Goal: Download file/media

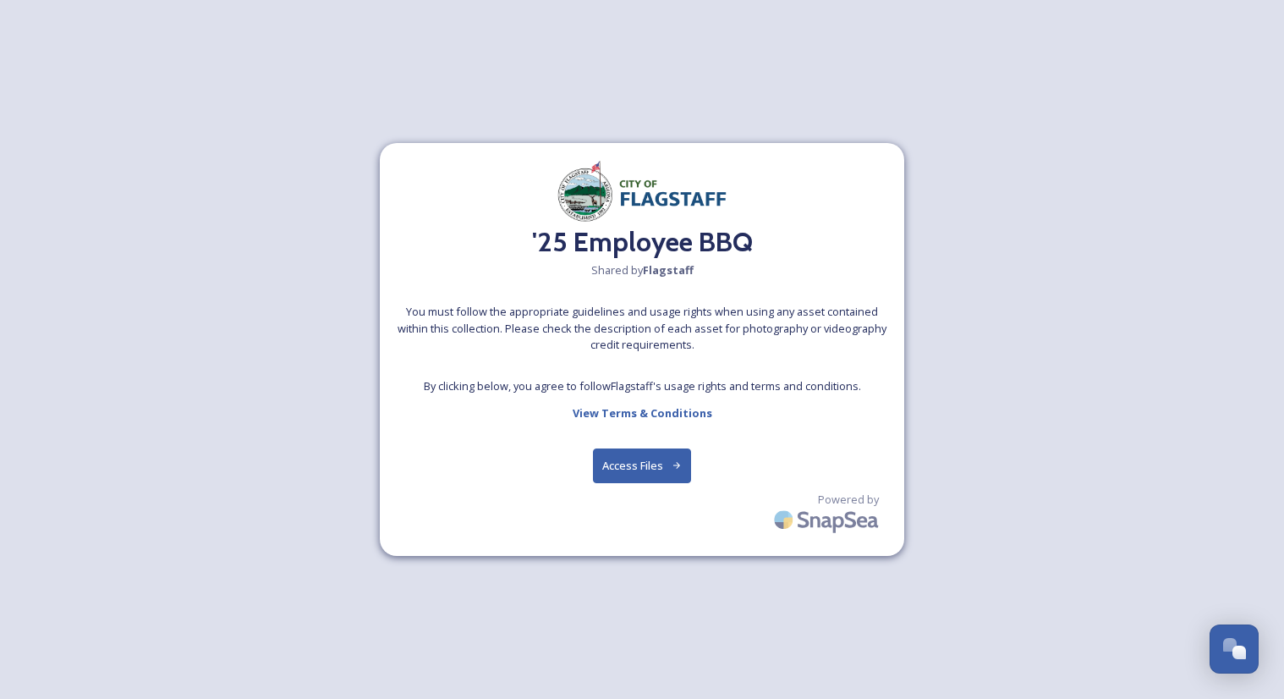
click at [628, 458] on button "Access Files" at bounding box center [642, 465] width 99 height 35
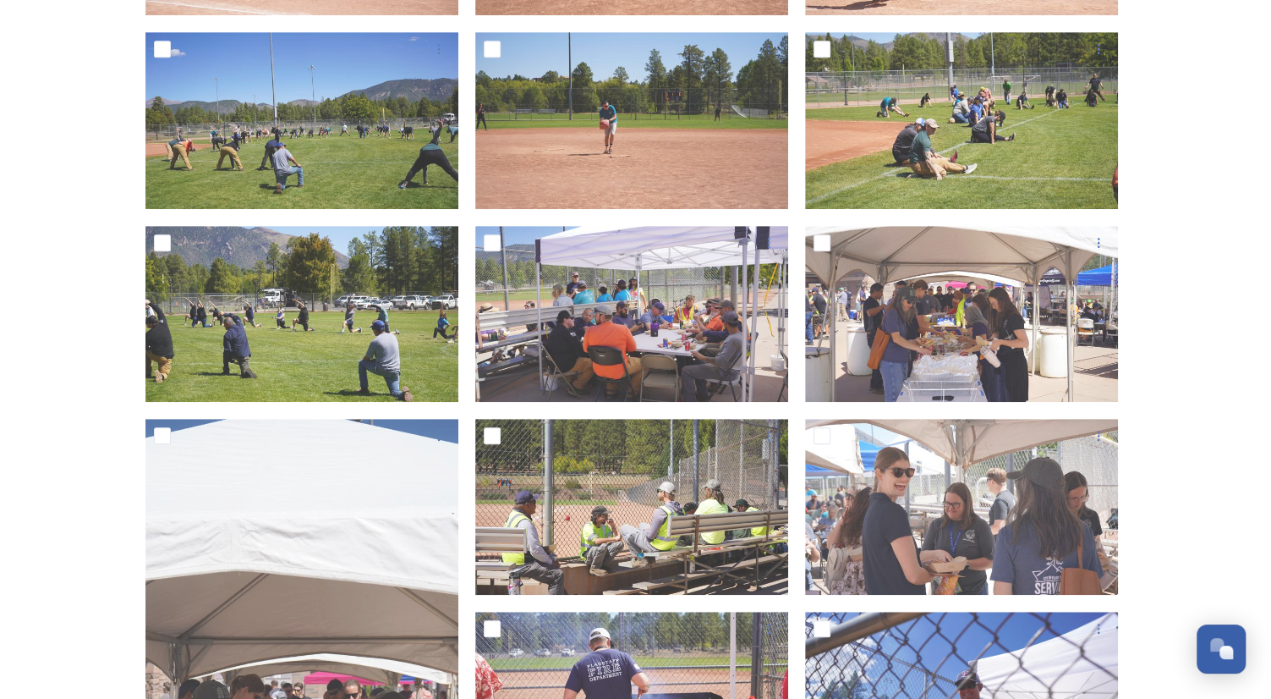
scroll to position [507, 0]
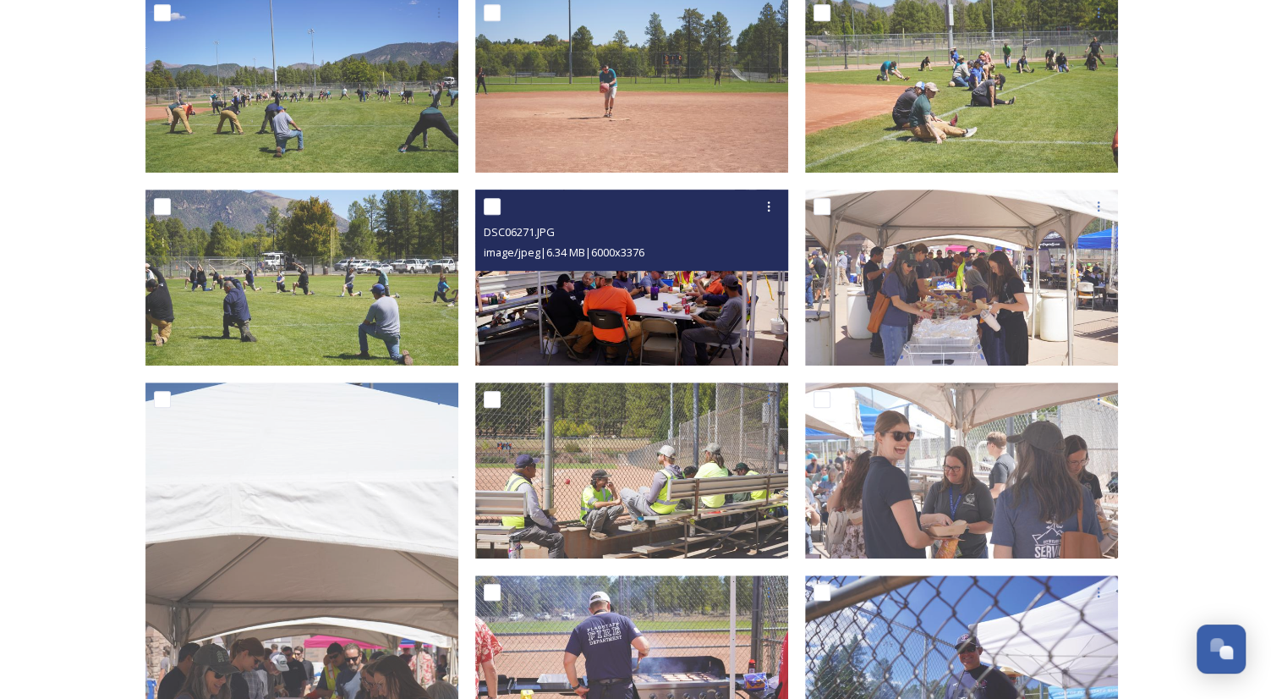
click at [502, 288] on img at bounding box center [631, 277] width 313 height 176
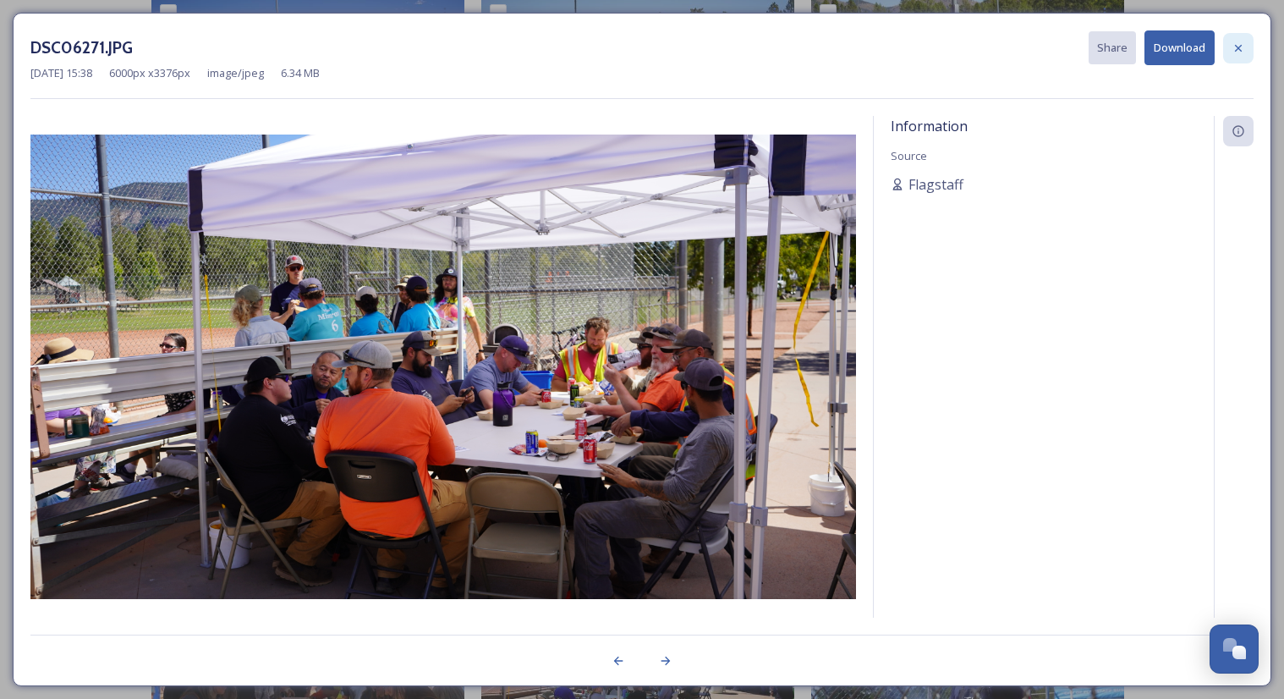
click at [1237, 48] on icon at bounding box center [1238, 47] width 7 height 7
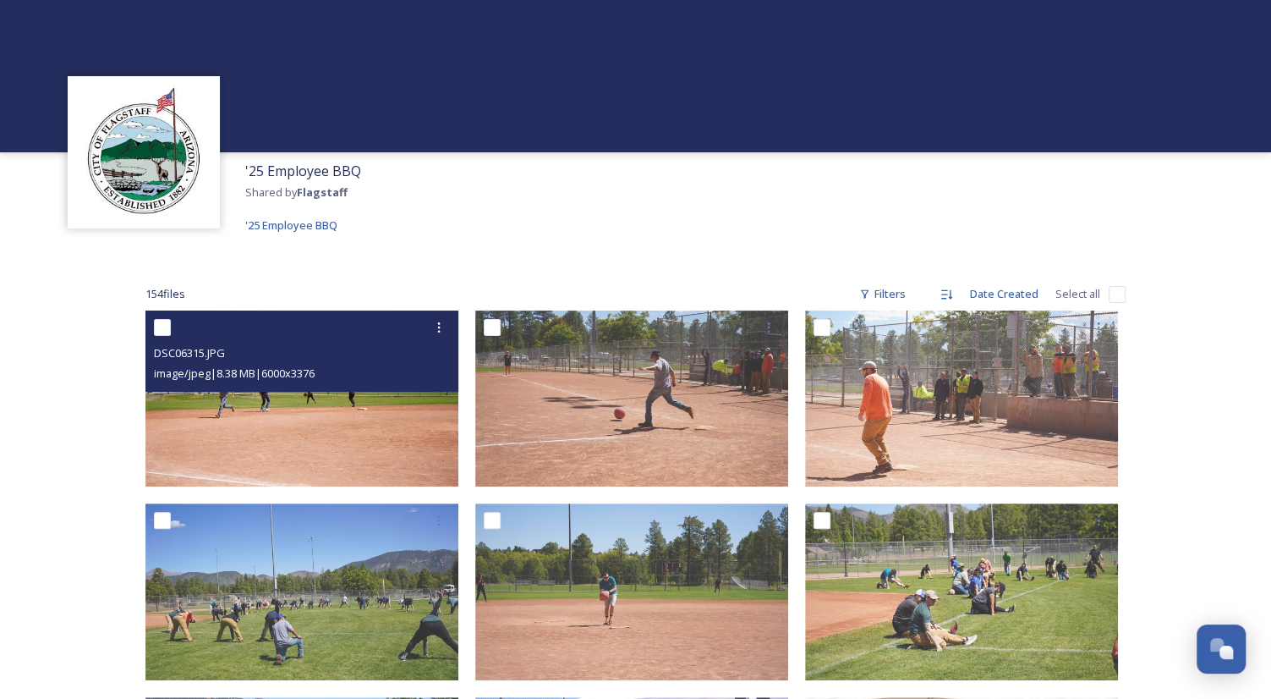
click at [206, 411] on img at bounding box center [301, 398] width 313 height 176
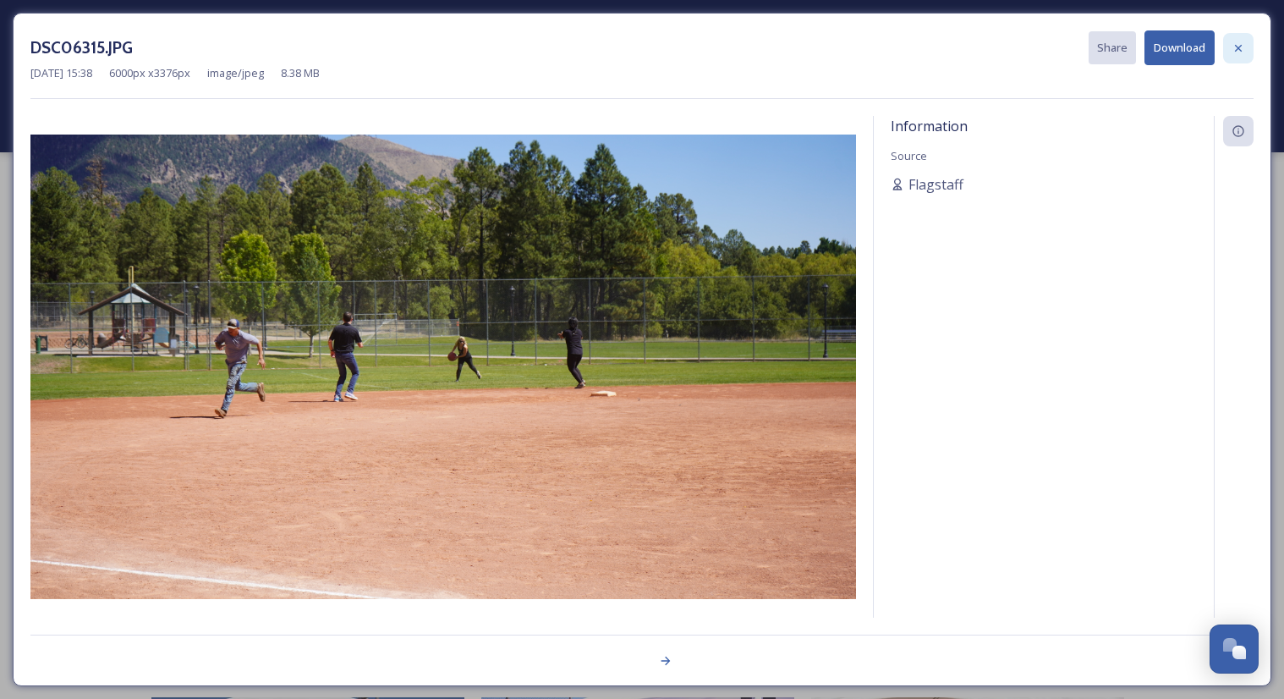
click at [1241, 50] on icon at bounding box center [1238, 47] width 7 height 7
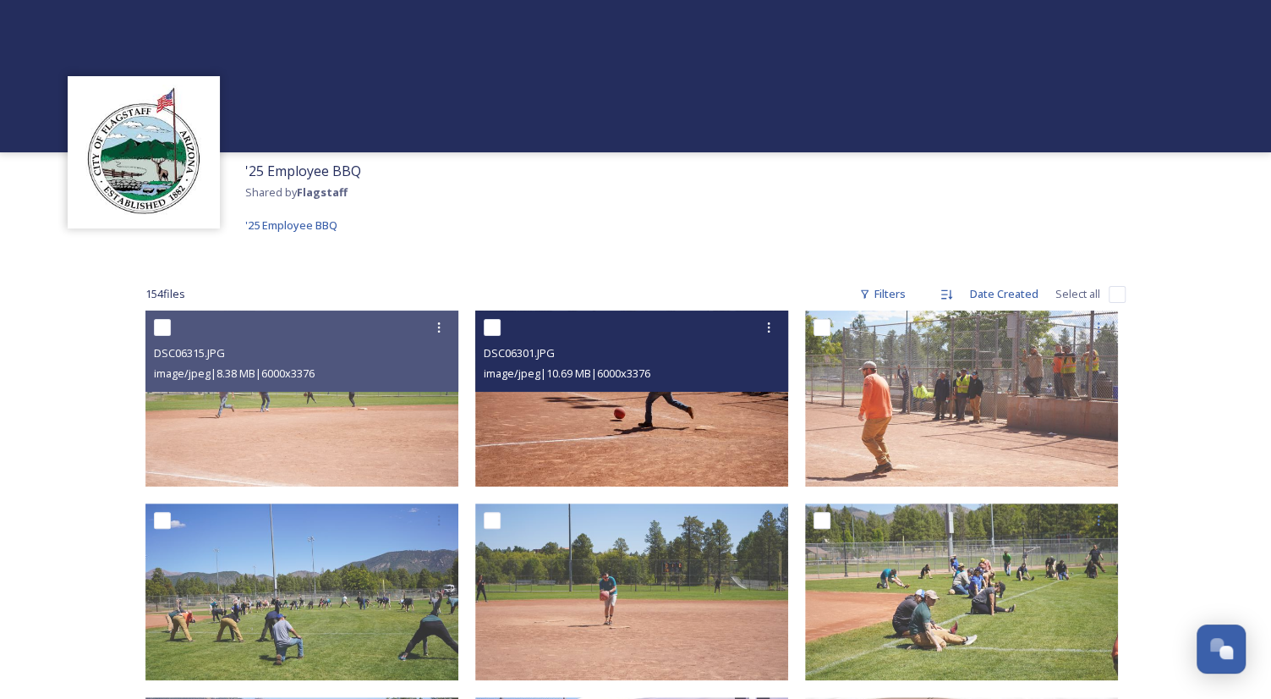
click at [638, 424] on img at bounding box center [631, 398] width 313 height 176
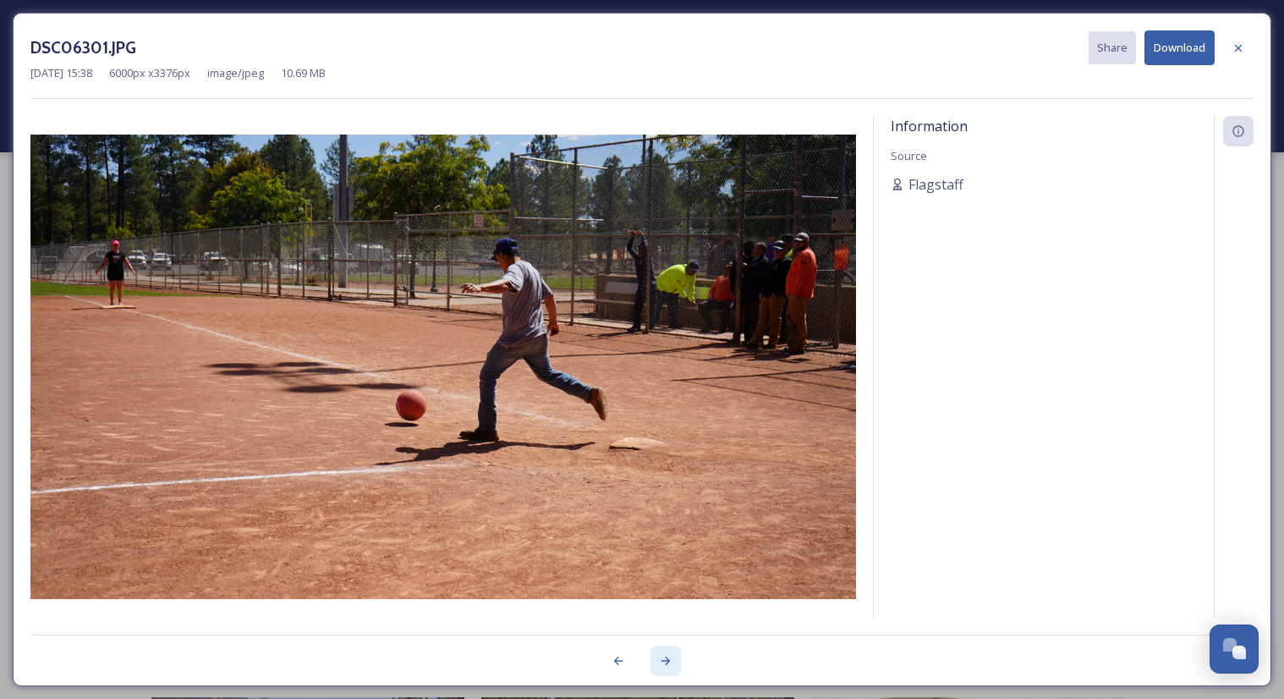
click at [669, 662] on icon at bounding box center [666, 661] width 14 height 14
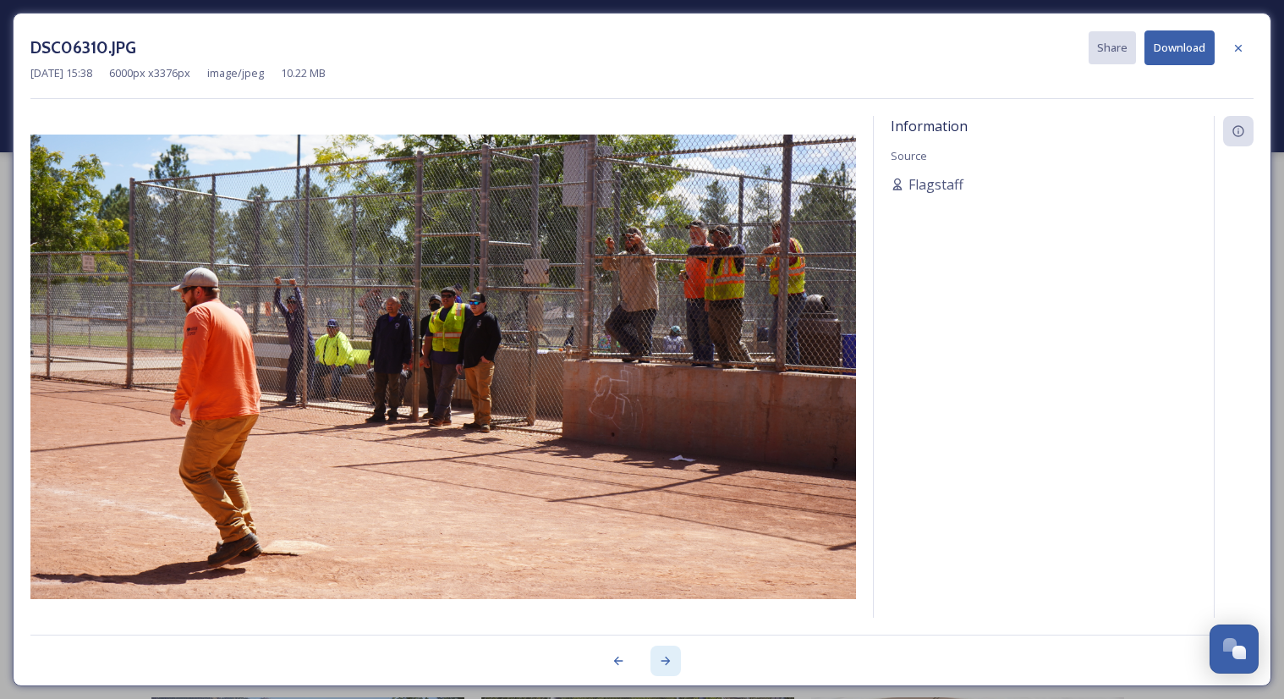
click at [668, 663] on icon at bounding box center [666, 661] width 14 height 14
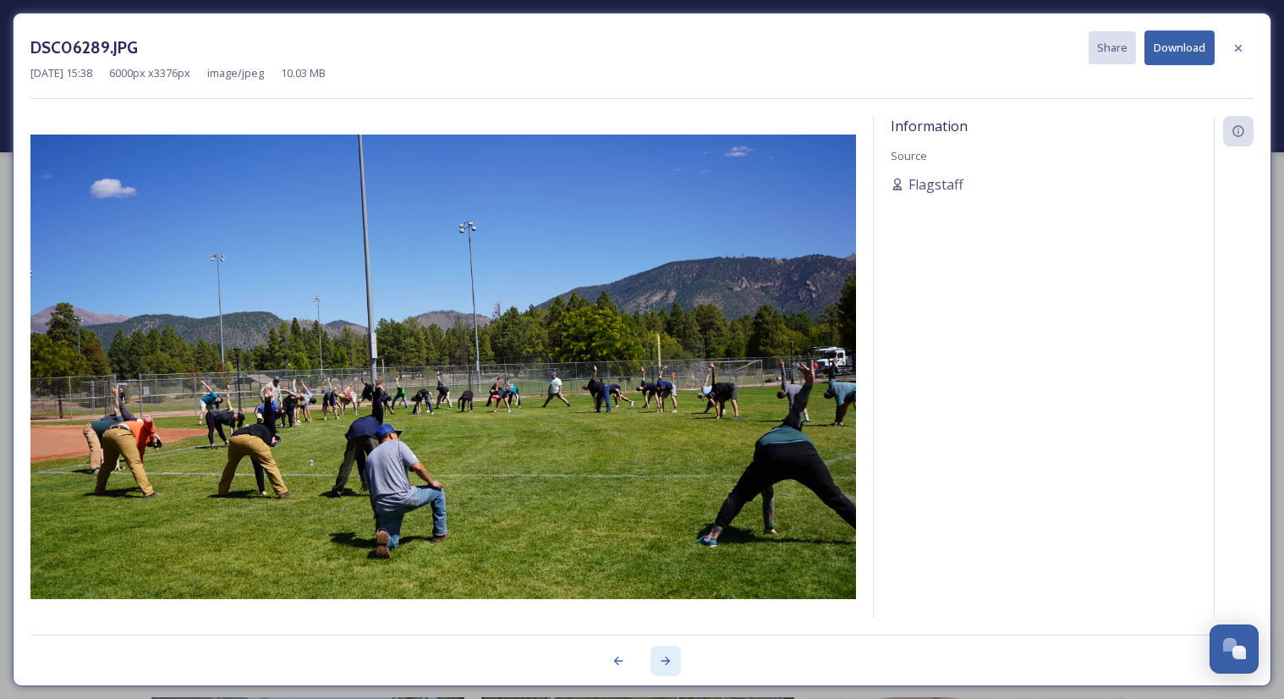
click at [668, 664] on icon at bounding box center [666, 661] width 14 height 14
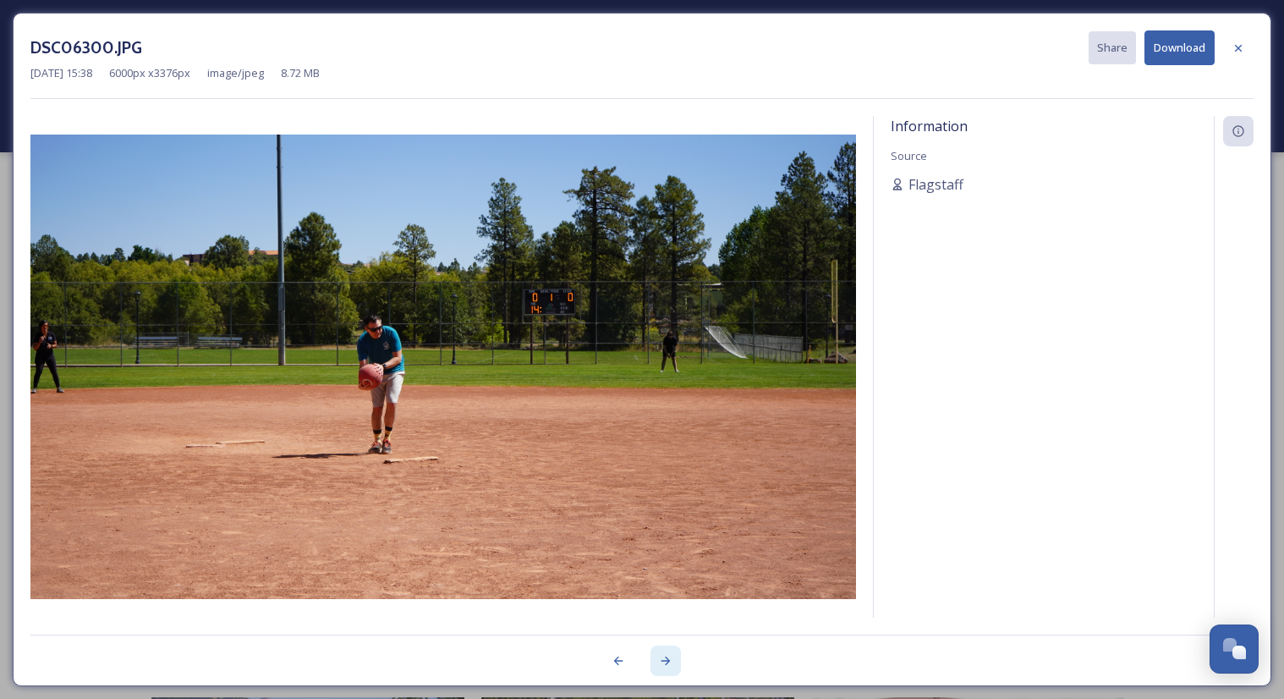
click at [668, 664] on icon at bounding box center [666, 661] width 14 height 14
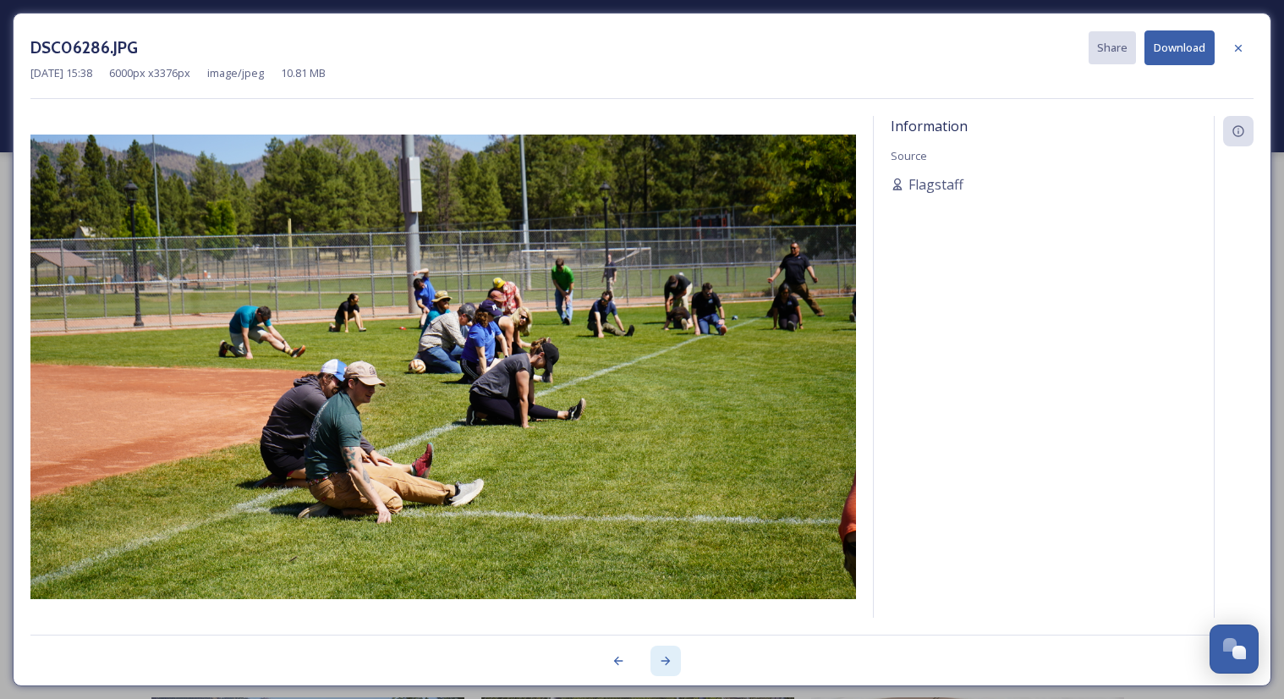
click at [668, 664] on icon at bounding box center [666, 661] width 14 height 14
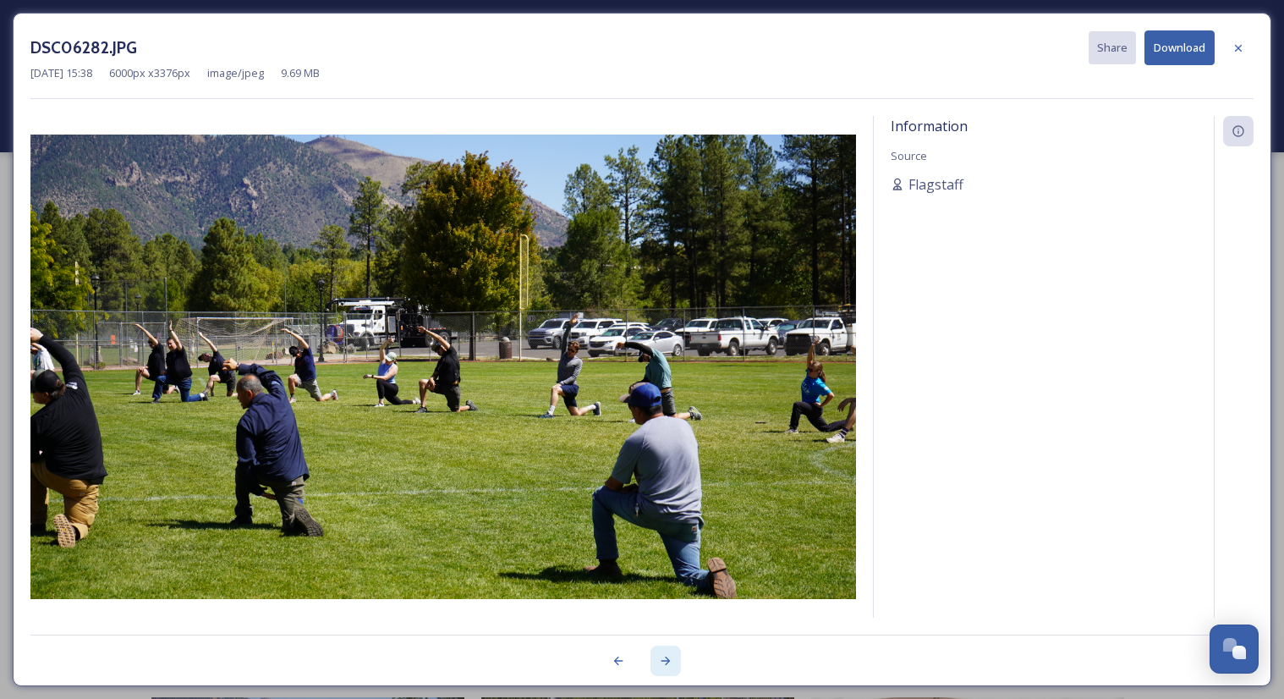
click at [668, 664] on icon at bounding box center [666, 661] width 14 height 14
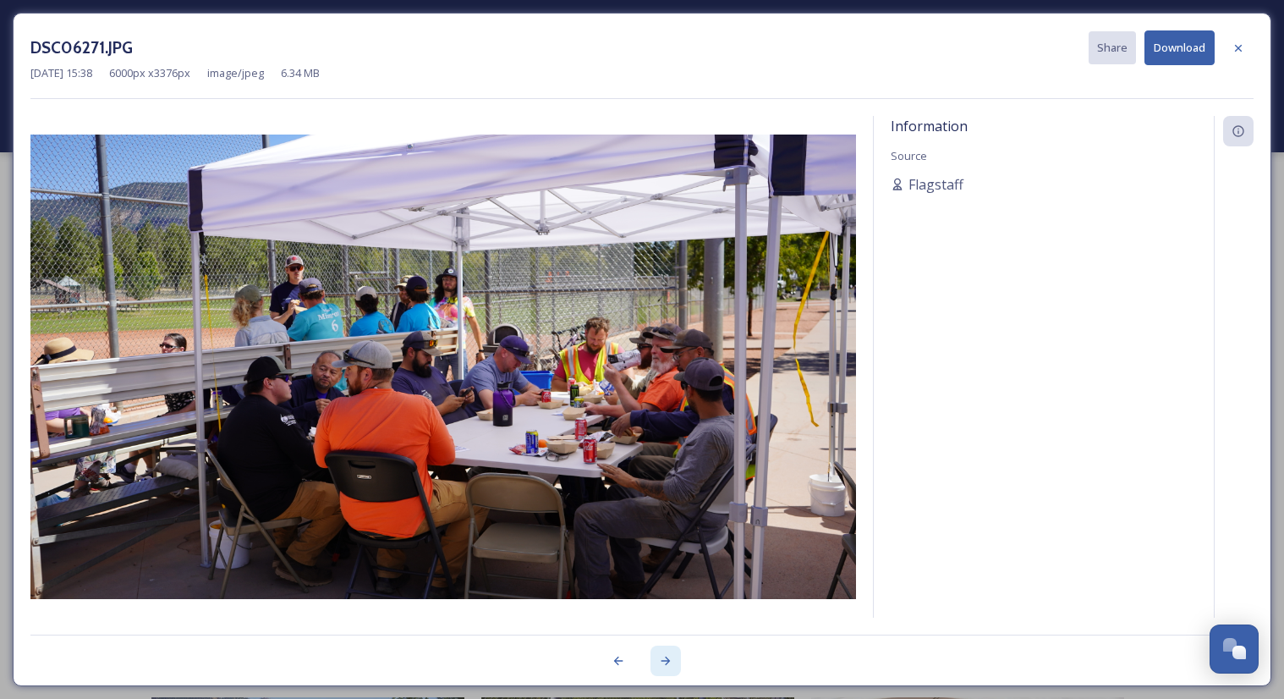
click at [668, 664] on icon at bounding box center [666, 661] width 14 height 14
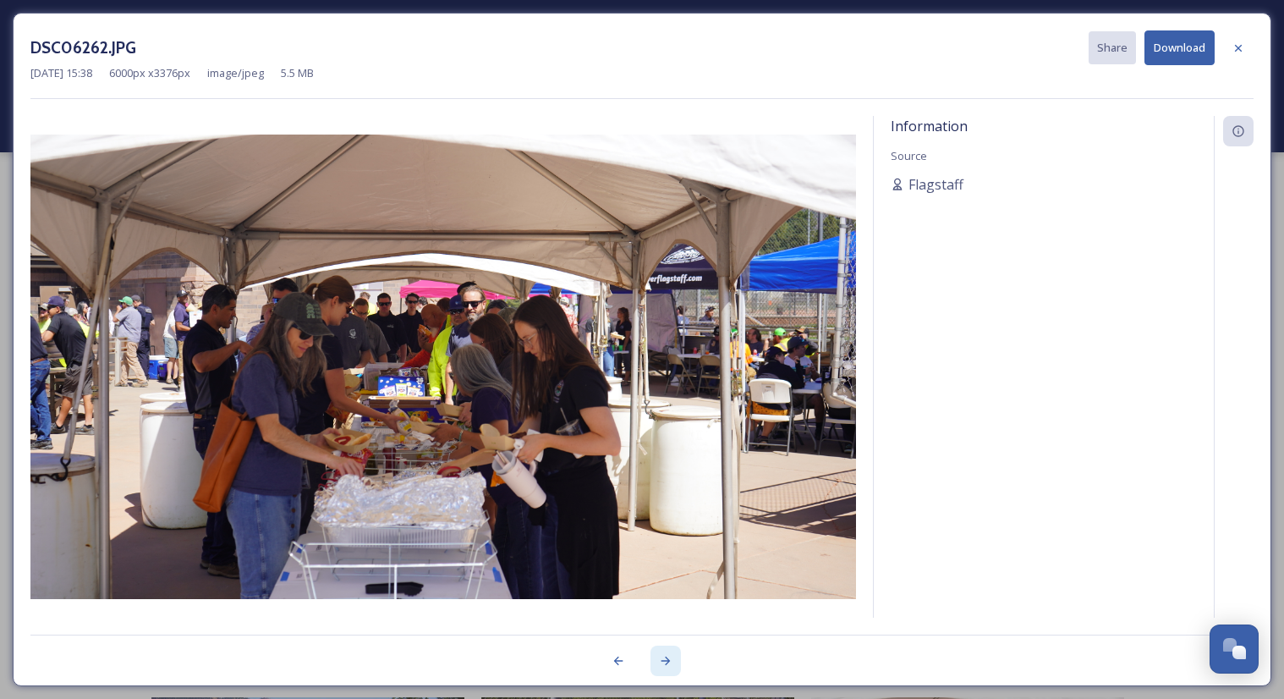
click at [668, 664] on icon at bounding box center [666, 661] width 14 height 14
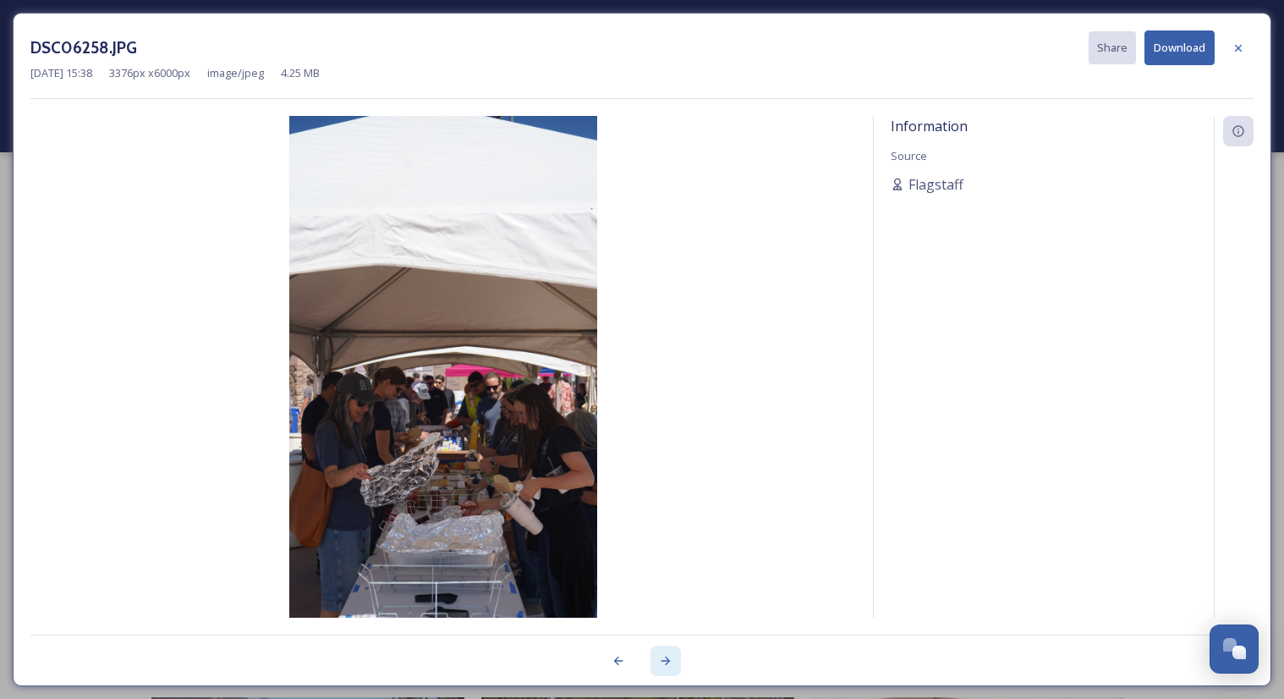
click at [668, 664] on icon at bounding box center [666, 661] width 14 height 14
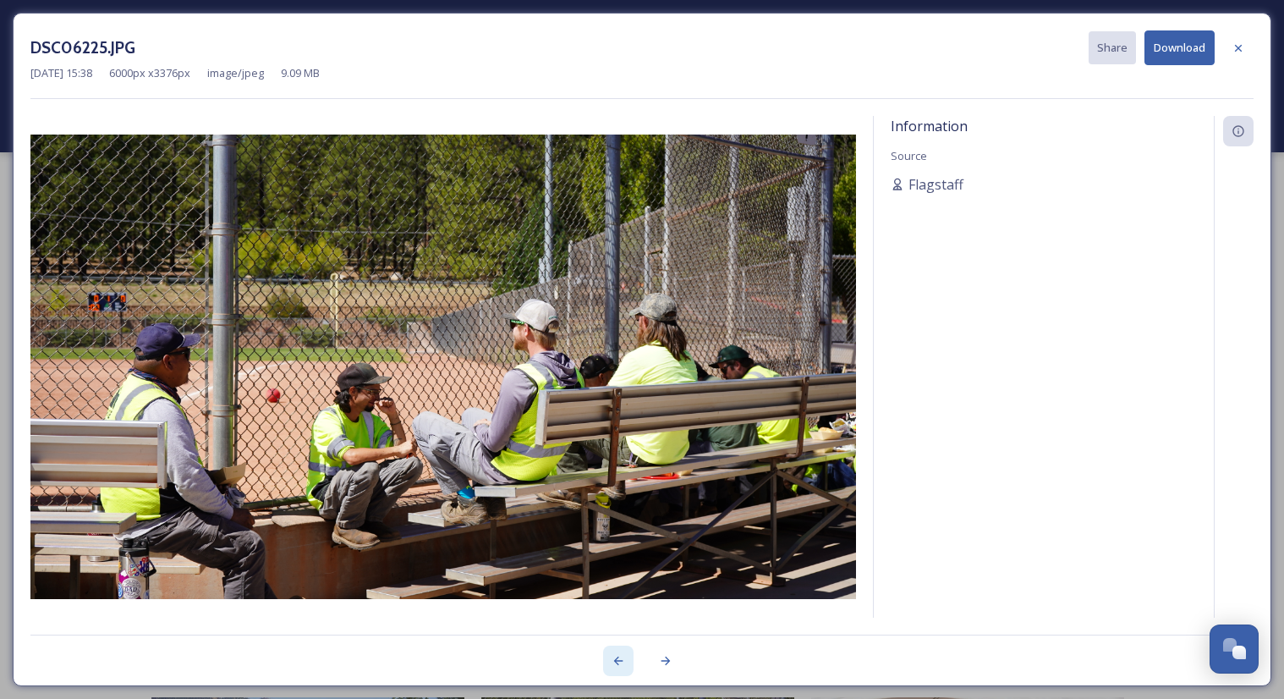
click at [617, 660] on icon at bounding box center [618, 660] width 9 height 8
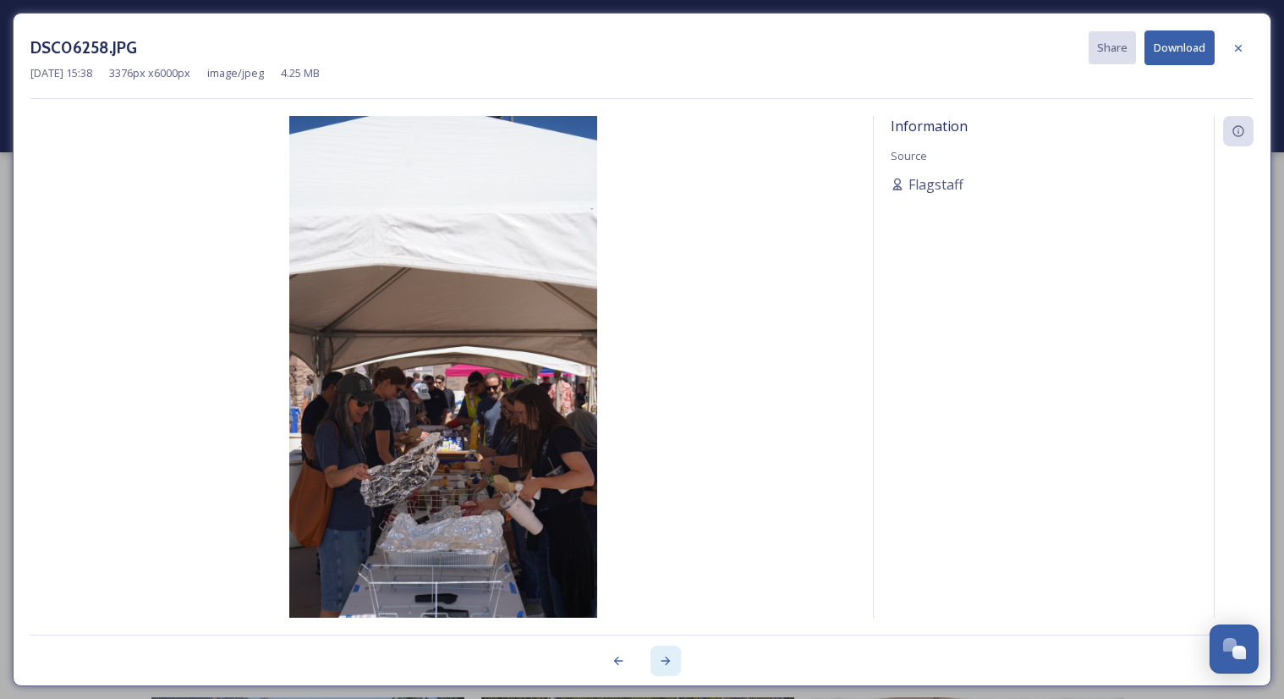
click at [665, 657] on icon at bounding box center [666, 661] width 14 height 14
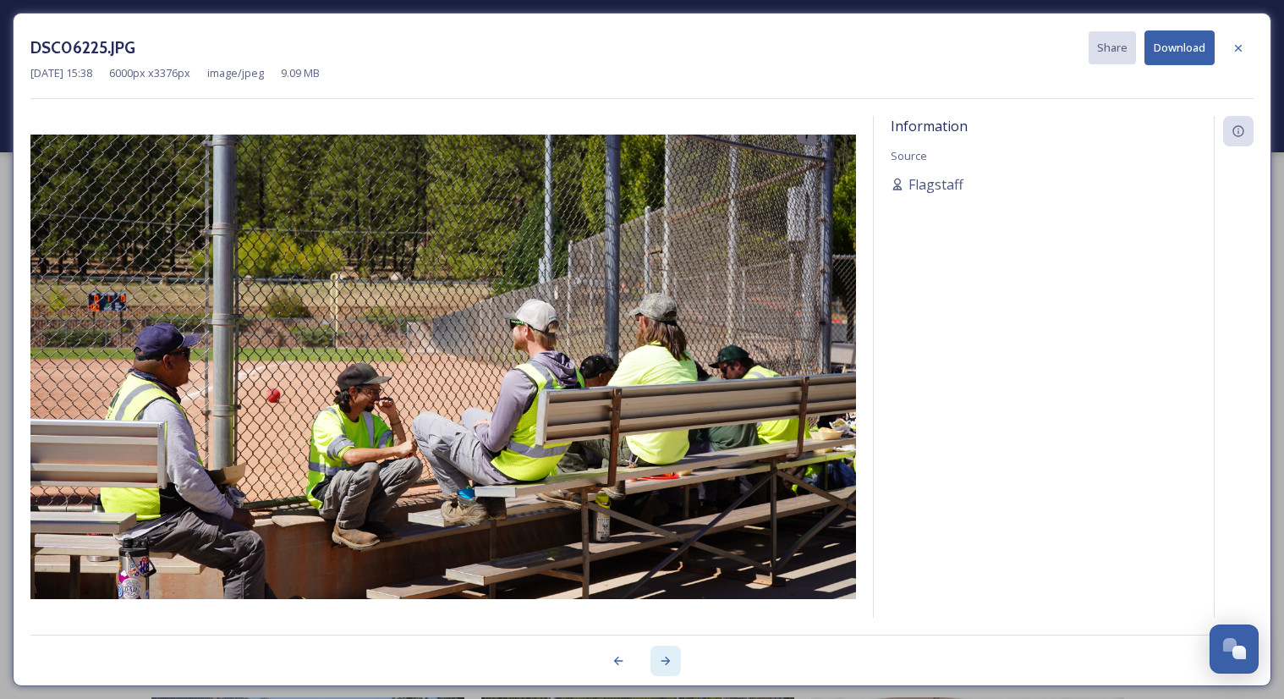
click at [665, 656] on icon at bounding box center [666, 661] width 14 height 14
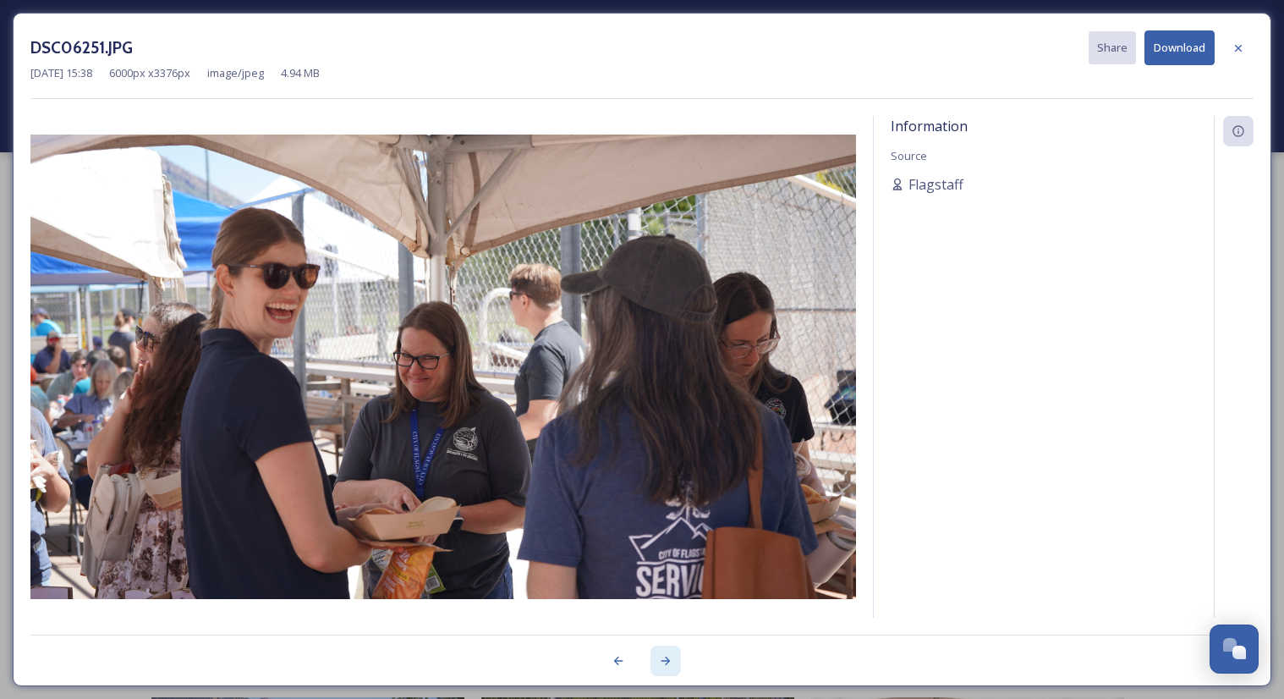
click at [665, 656] on icon at bounding box center [666, 661] width 14 height 14
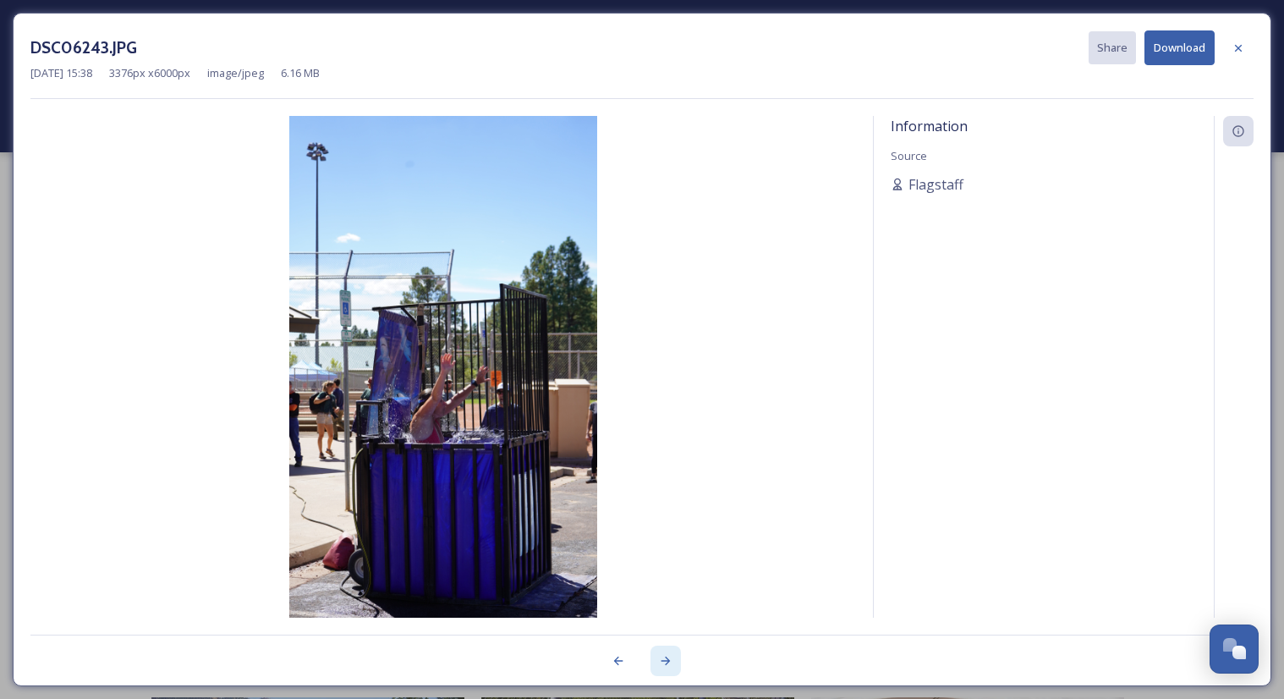
click at [665, 657] on icon at bounding box center [666, 661] width 14 height 14
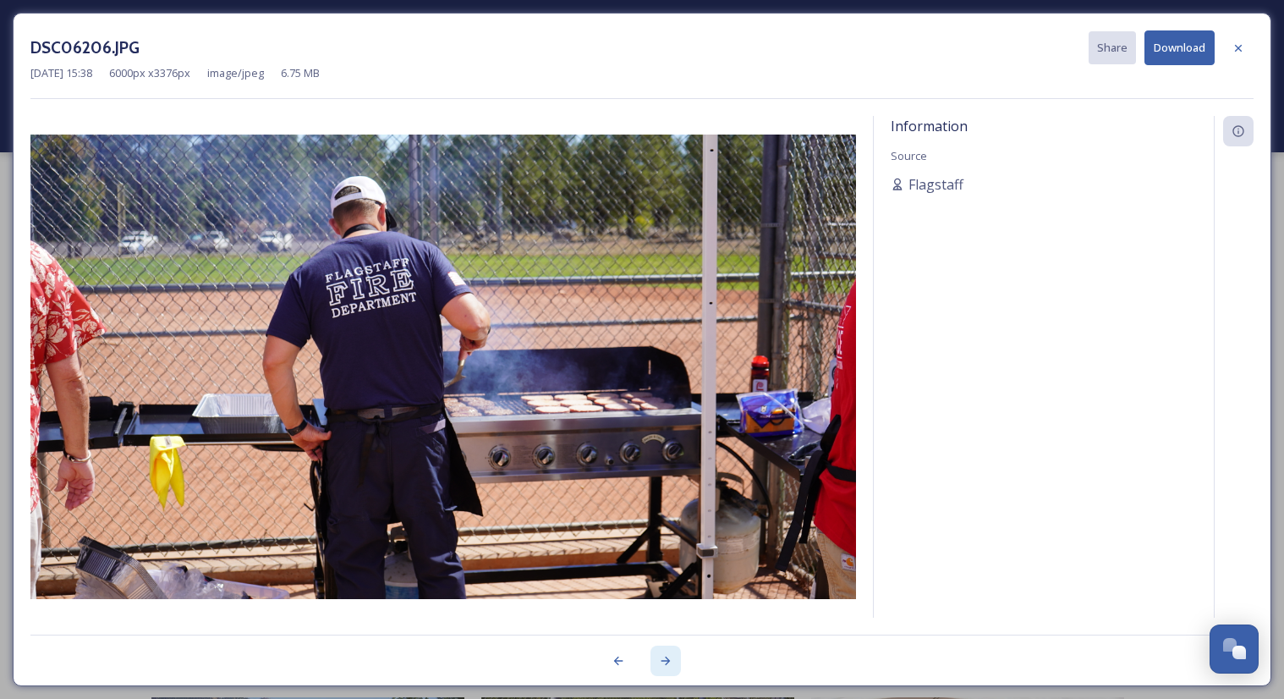
click at [665, 657] on icon at bounding box center [666, 661] width 14 height 14
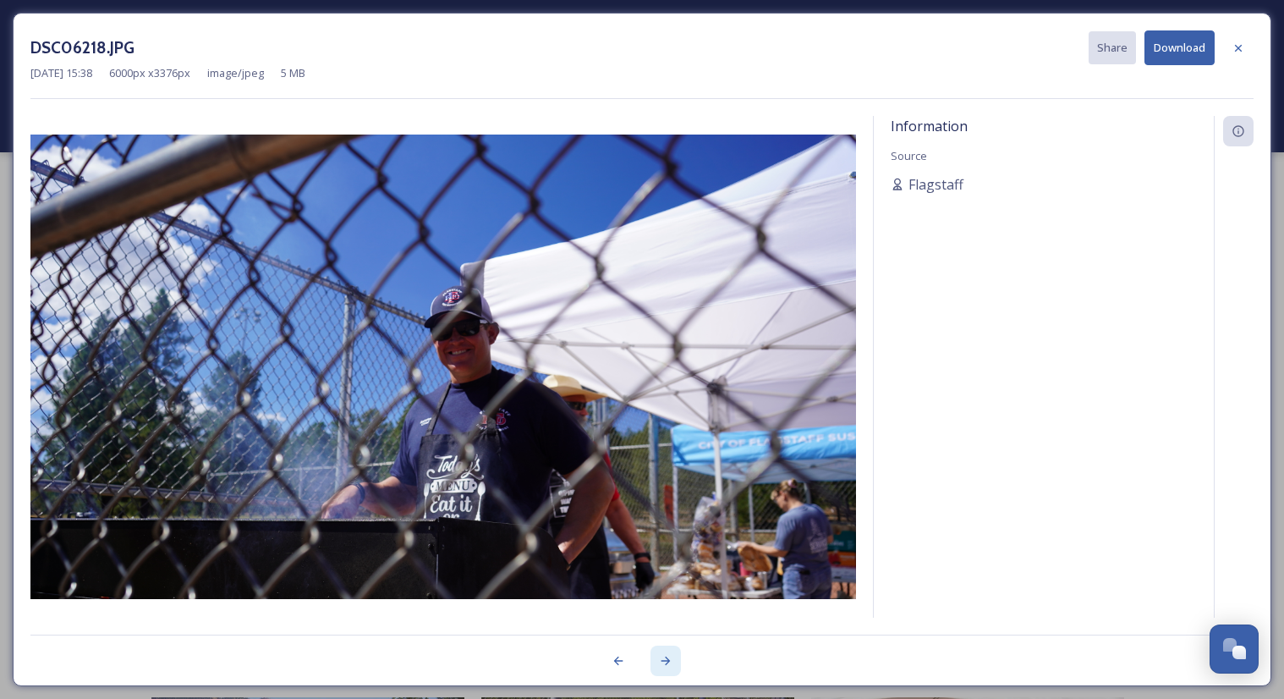
click at [665, 657] on icon at bounding box center [666, 661] width 14 height 14
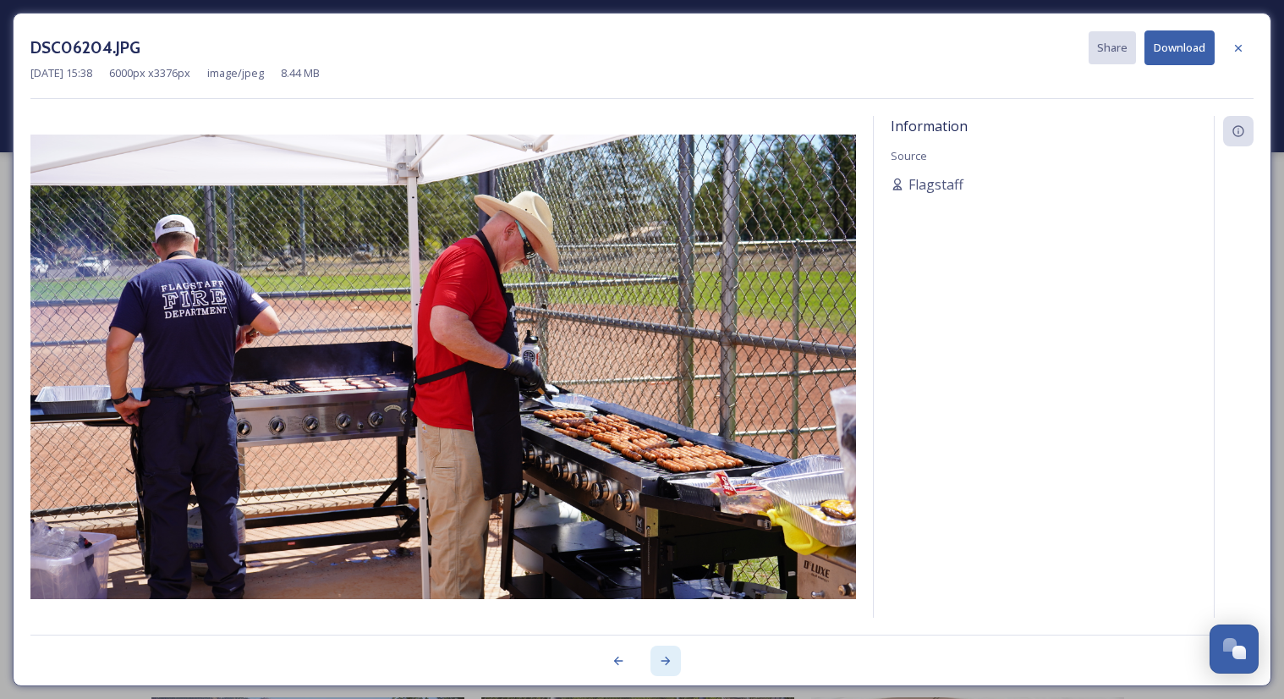
click at [665, 657] on icon at bounding box center [666, 661] width 14 height 14
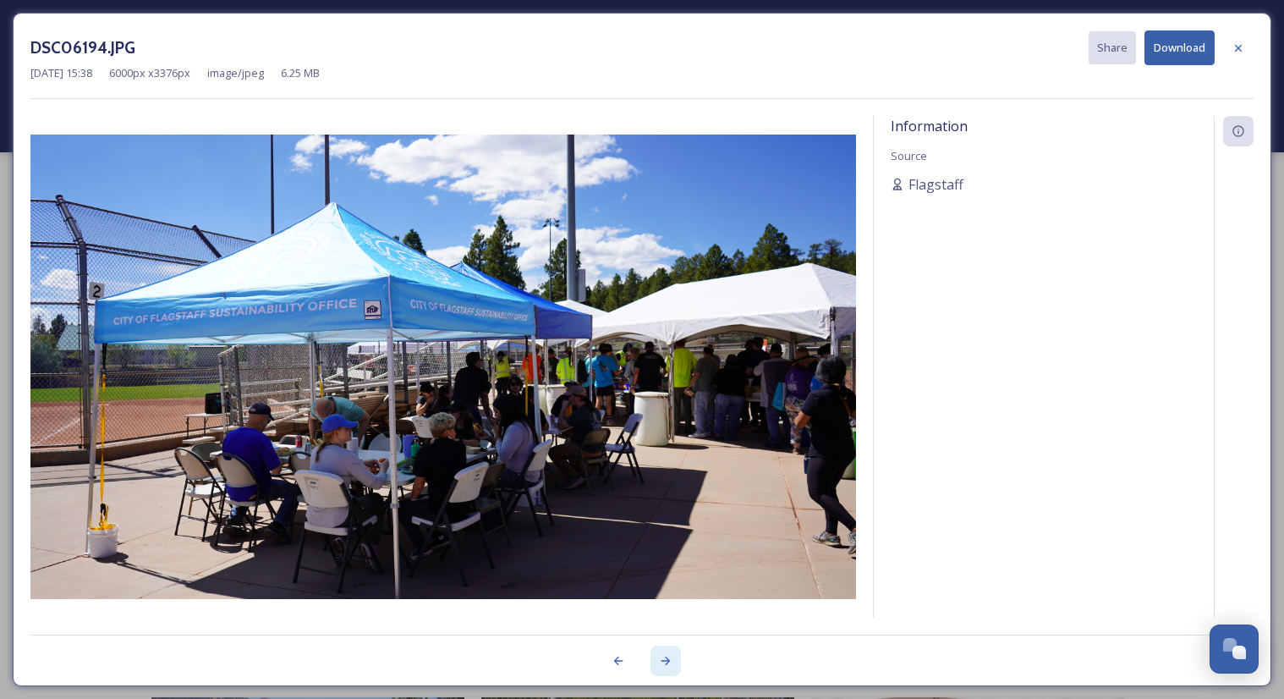
click at [665, 657] on icon at bounding box center [666, 661] width 14 height 14
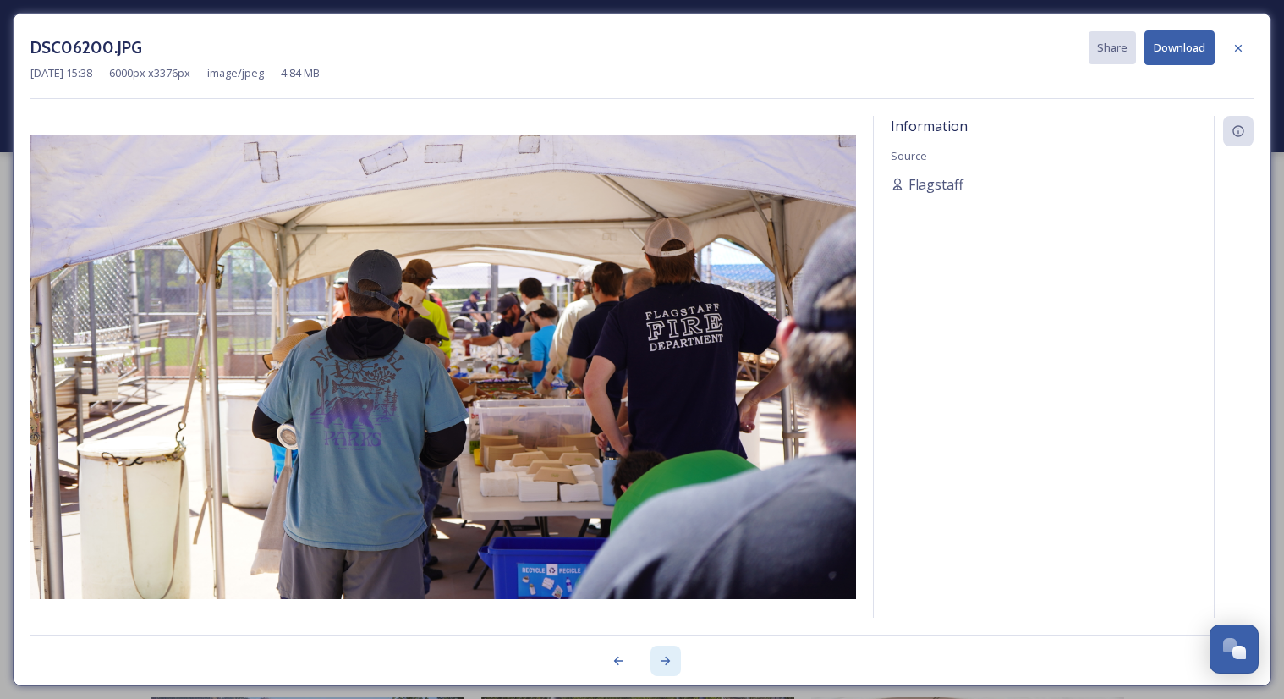
click at [665, 657] on icon at bounding box center [666, 661] width 14 height 14
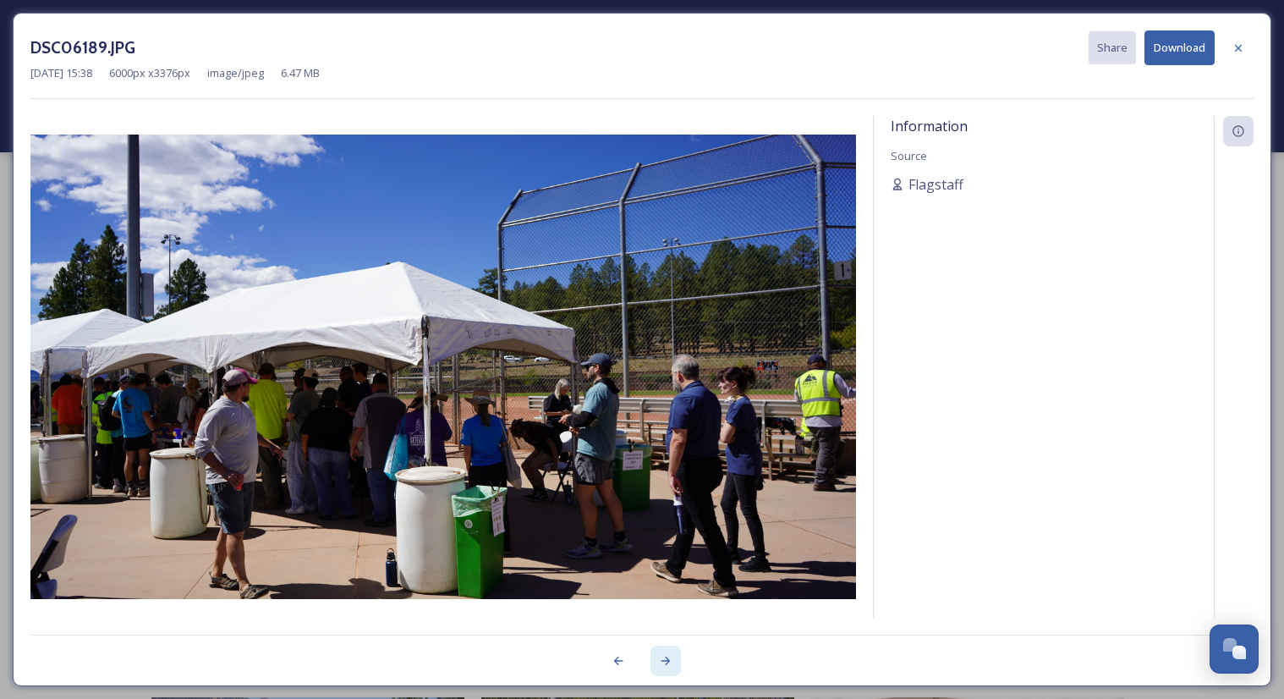
click at [665, 657] on icon at bounding box center [666, 661] width 14 height 14
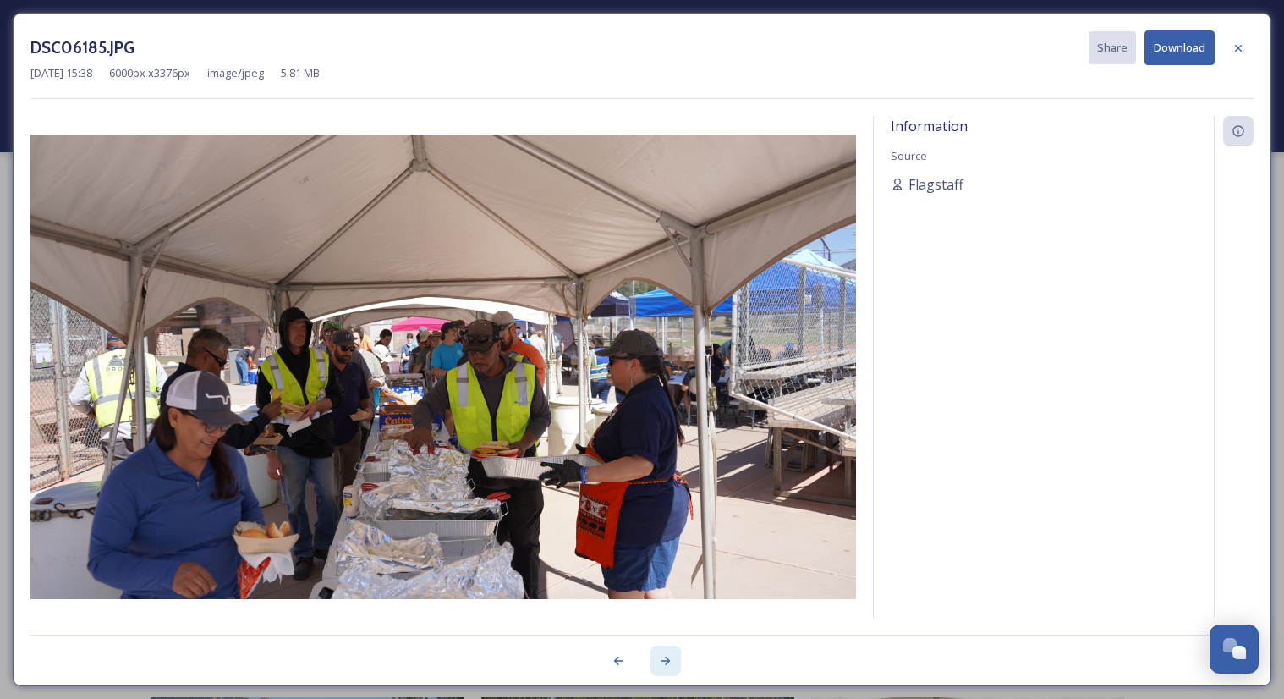
click at [665, 657] on icon at bounding box center [666, 661] width 14 height 14
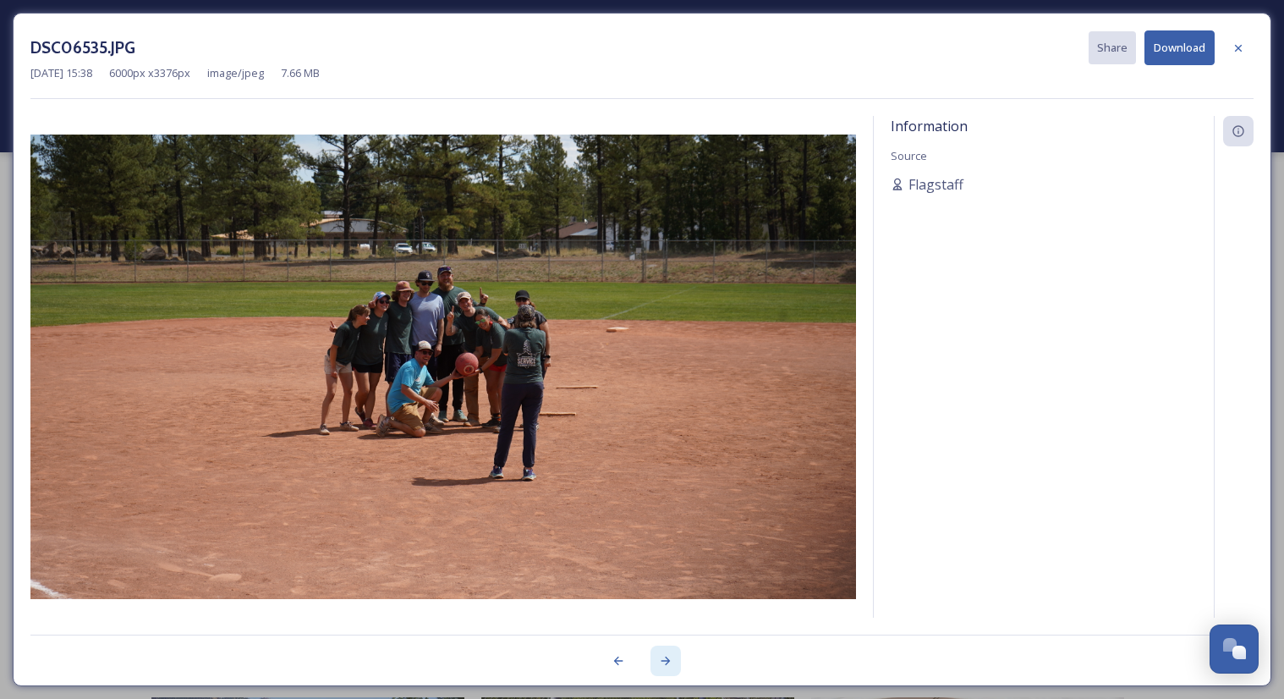
click at [665, 657] on icon at bounding box center [666, 661] width 14 height 14
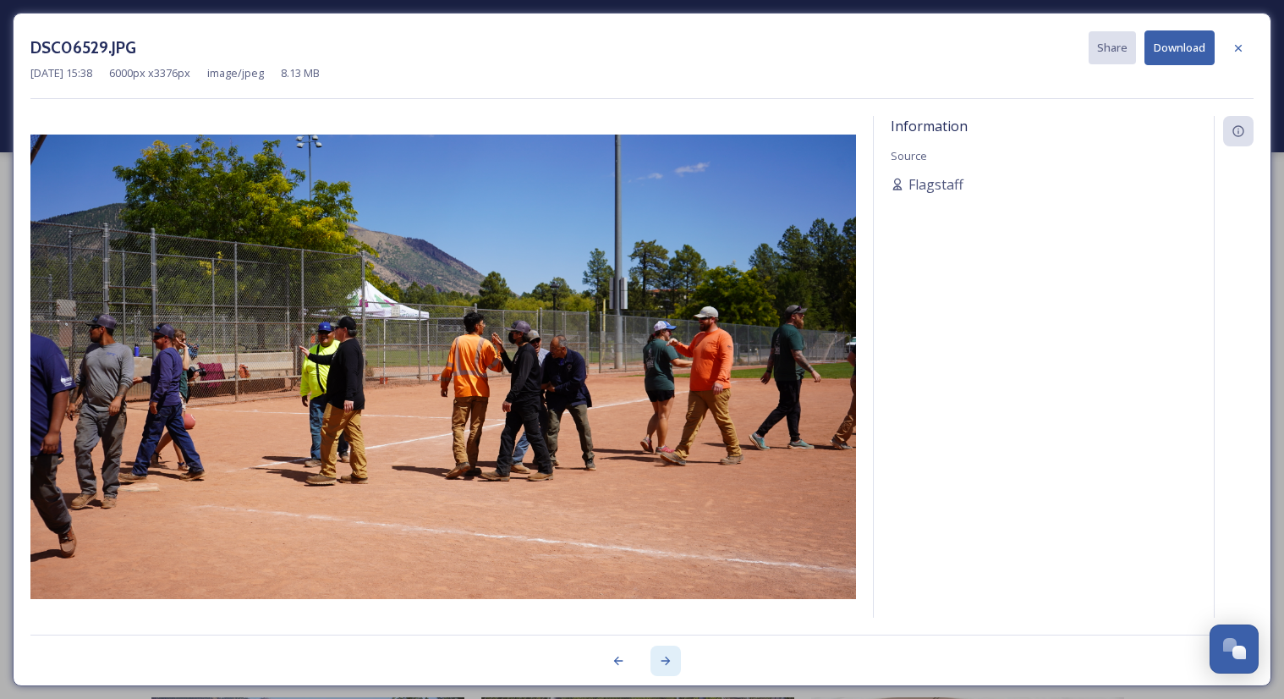
click at [665, 657] on icon at bounding box center [666, 661] width 14 height 14
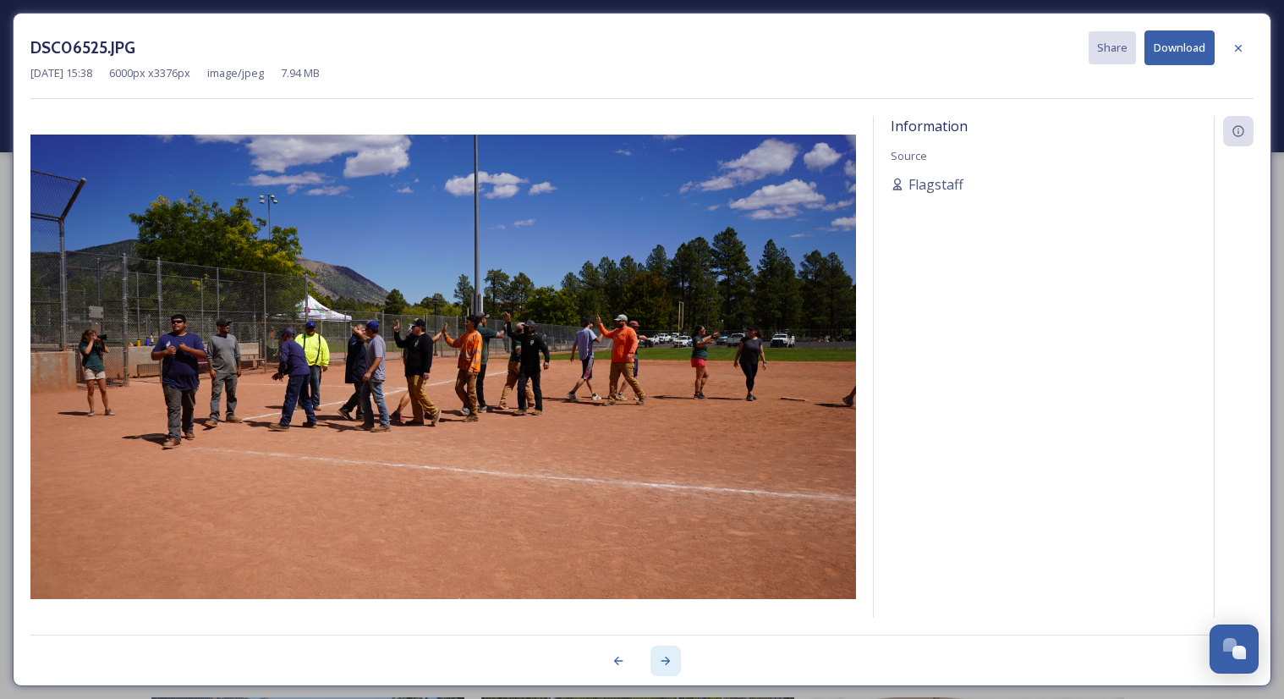
click at [665, 657] on icon at bounding box center [666, 661] width 14 height 14
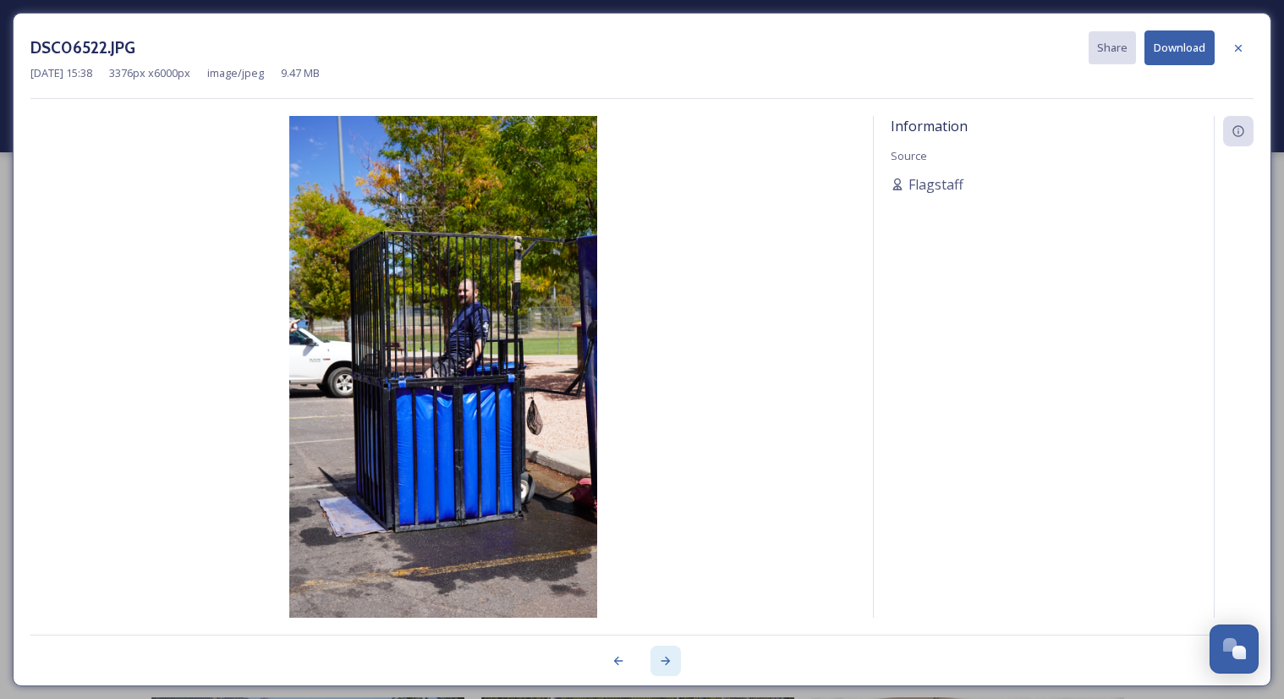
click at [665, 657] on icon at bounding box center [666, 661] width 14 height 14
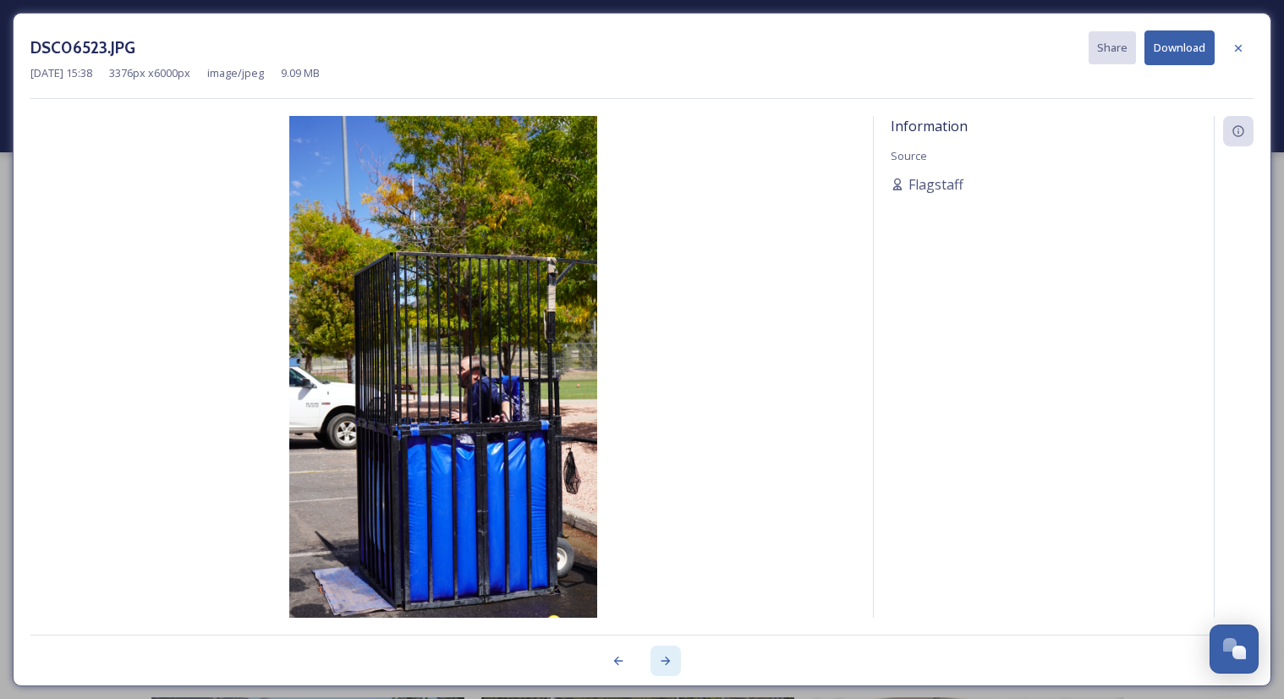
click at [665, 657] on icon at bounding box center [666, 661] width 14 height 14
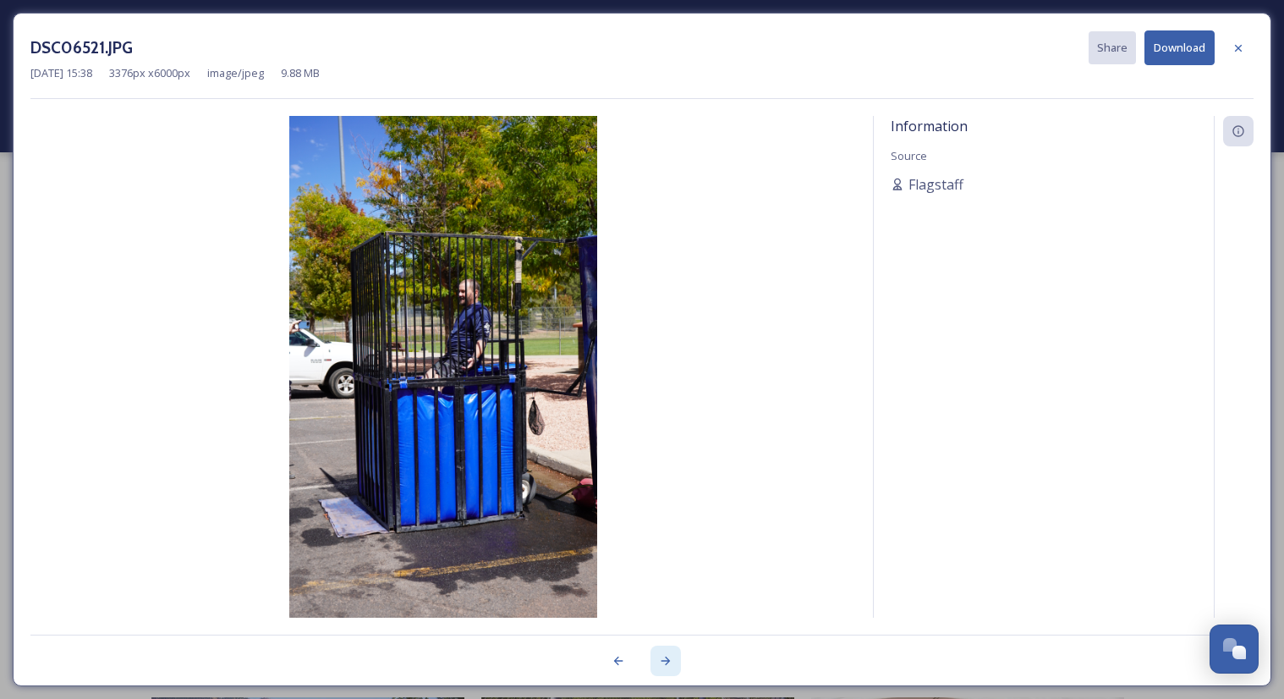
click at [665, 657] on icon at bounding box center [666, 661] width 14 height 14
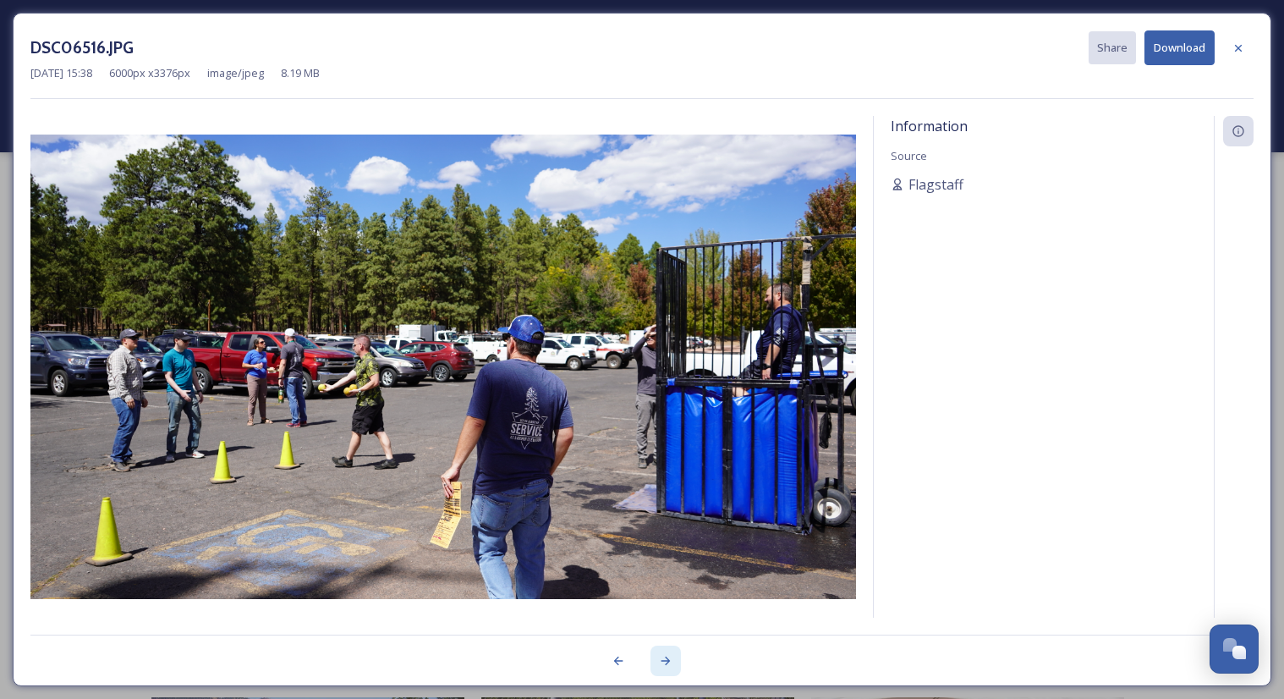
click at [665, 657] on icon at bounding box center [666, 661] width 14 height 14
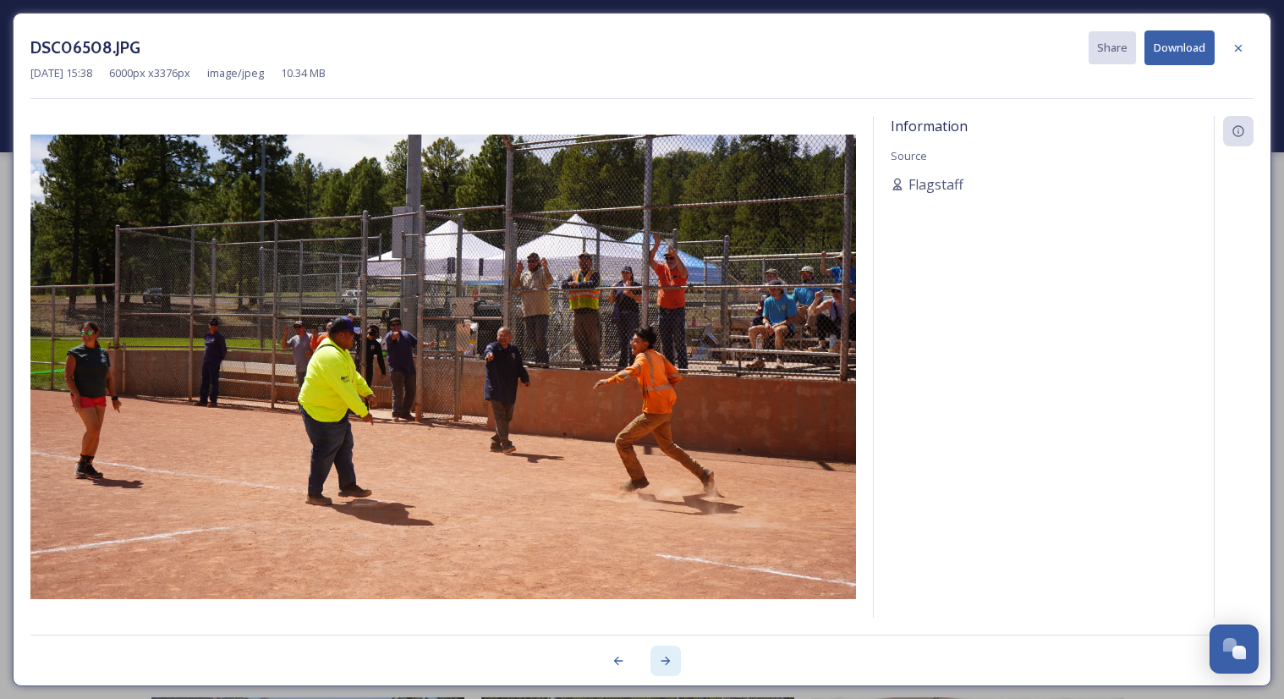
click at [665, 657] on icon at bounding box center [666, 661] width 14 height 14
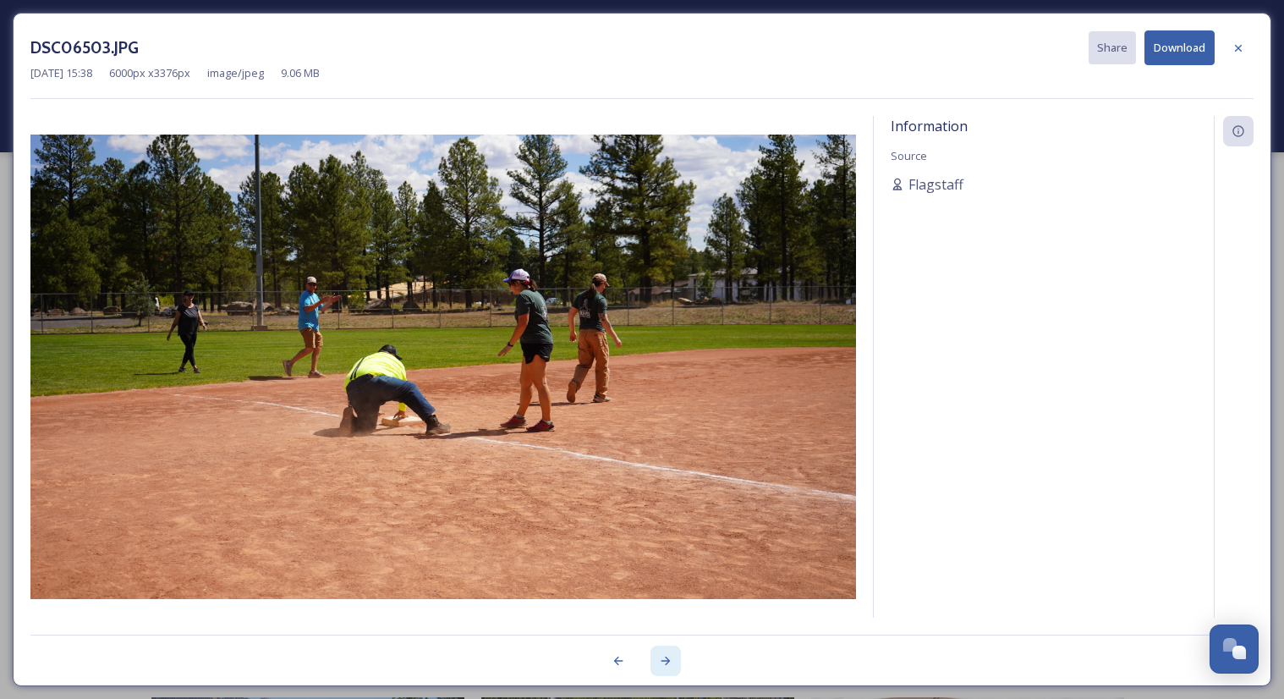
click at [665, 657] on icon at bounding box center [666, 661] width 14 height 14
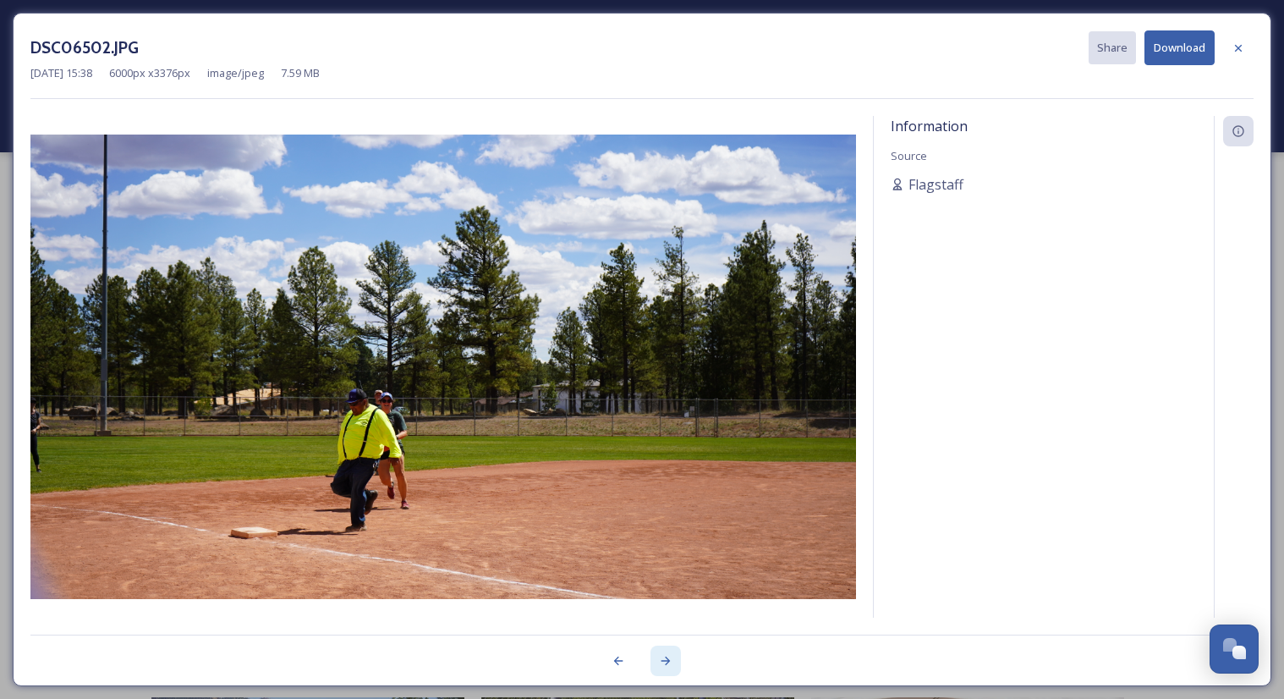
click at [665, 657] on icon at bounding box center [666, 661] width 14 height 14
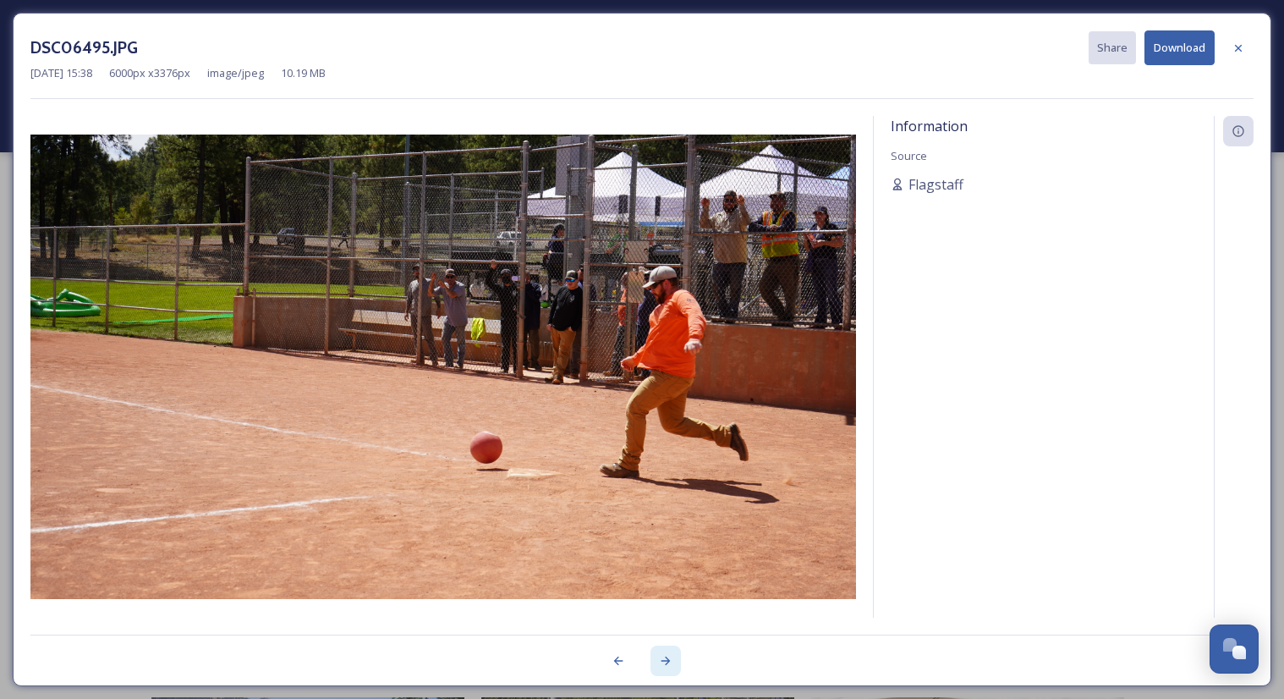
click at [665, 657] on icon at bounding box center [666, 661] width 14 height 14
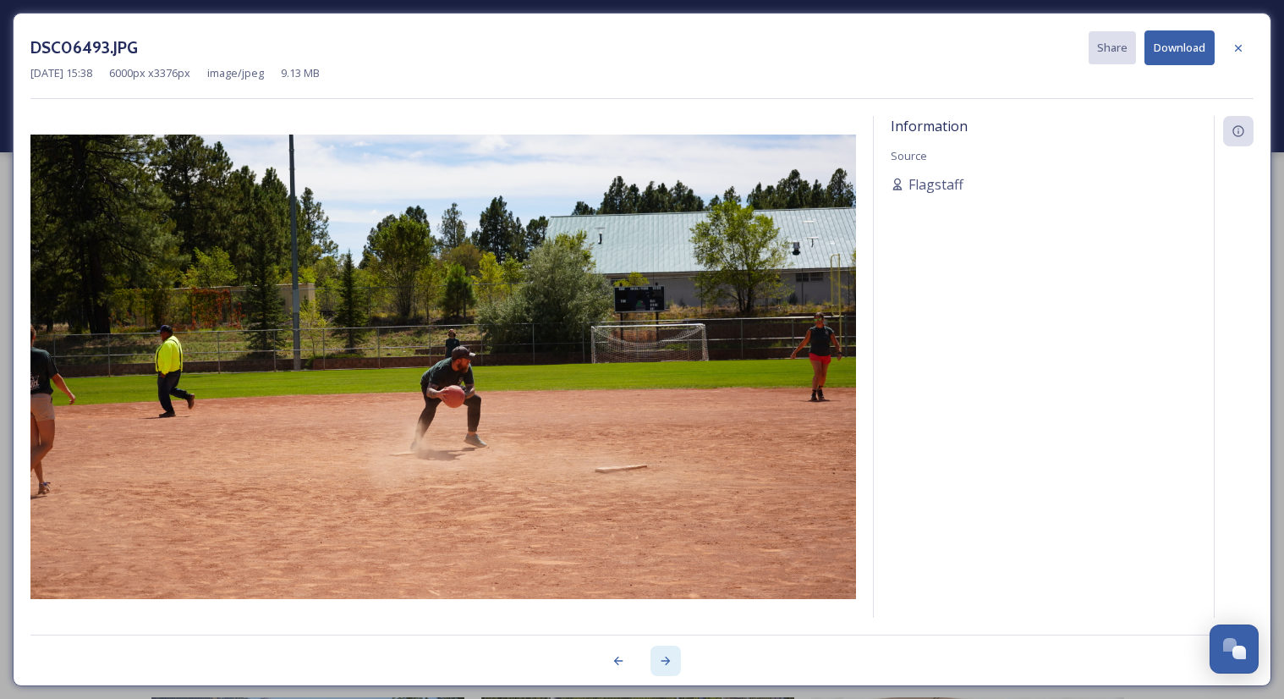
click at [665, 657] on icon at bounding box center [666, 661] width 14 height 14
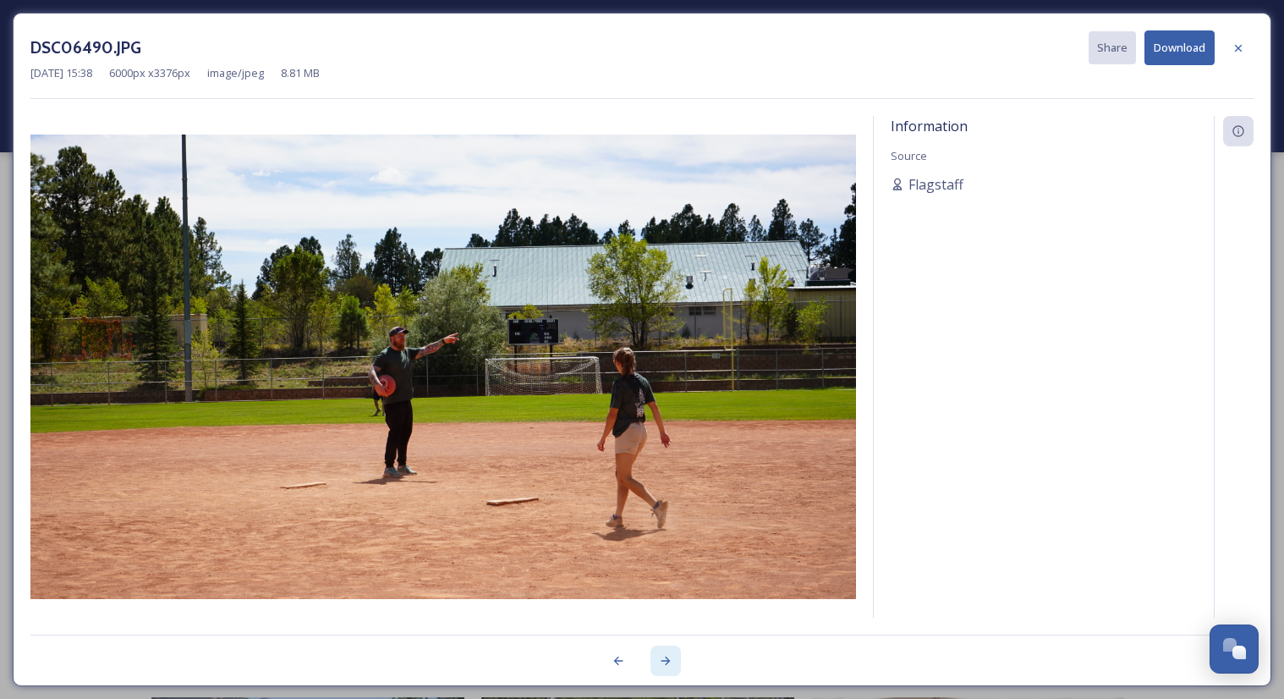
click at [665, 657] on icon at bounding box center [666, 661] width 14 height 14
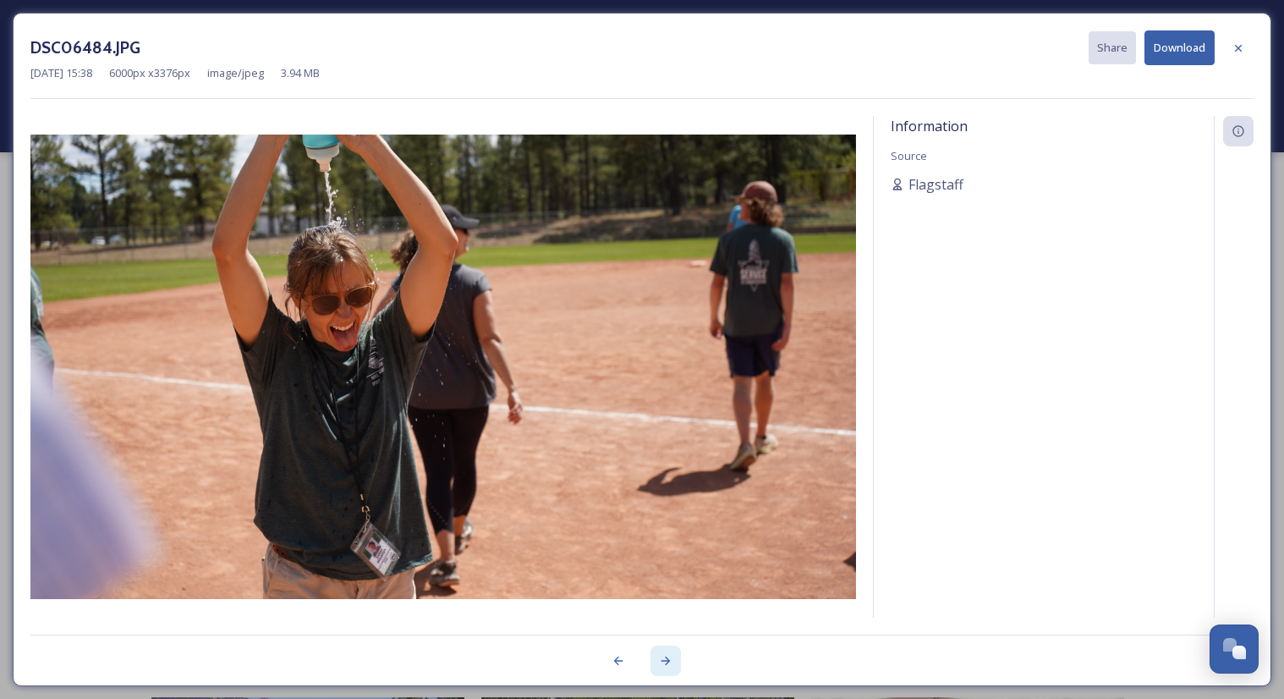
click at [665, 657] on icon at bounding box center [666, 661] width 14 height 14
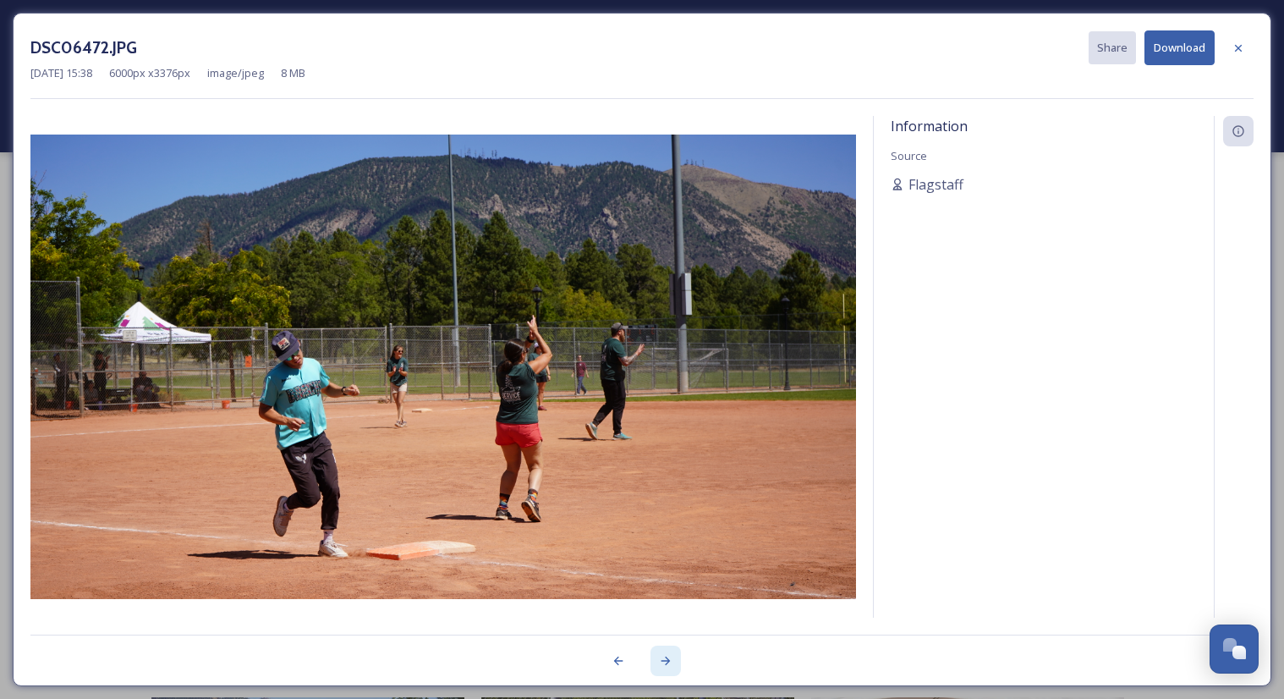
click at [665, 657] on icon at bounding box center [666, 661] width 14 height 14
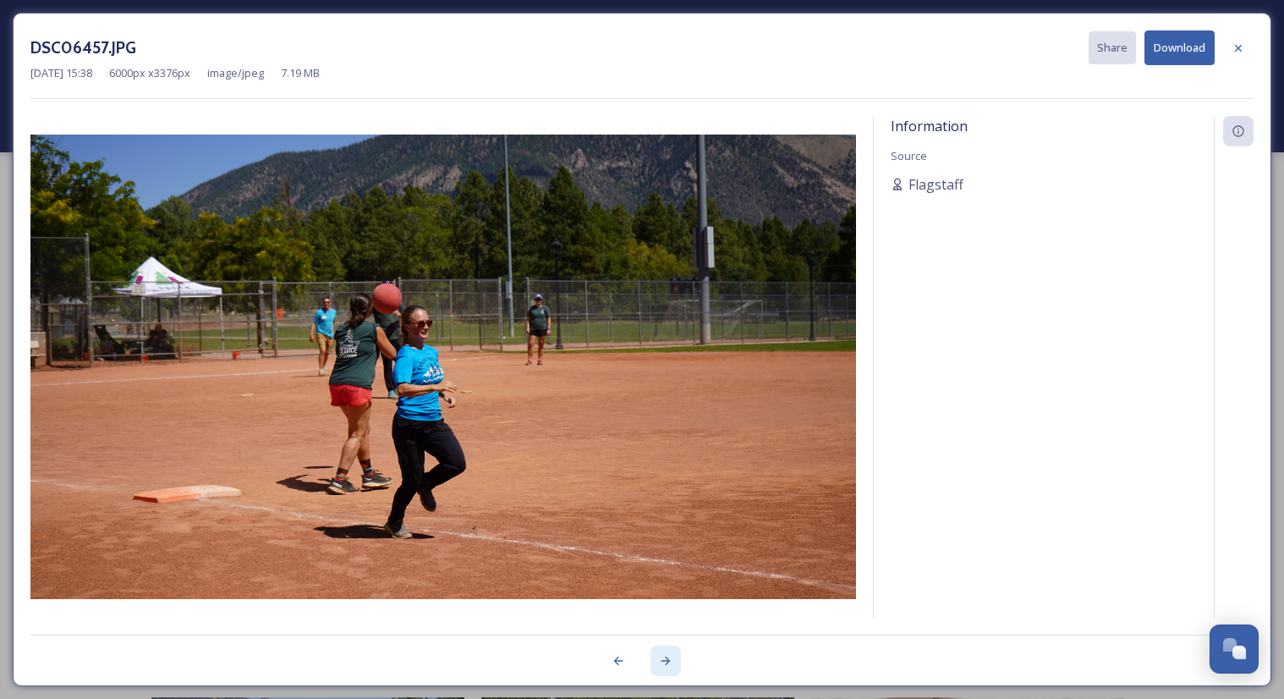
click at [665, 657] on icon at bounding box center [666, 661] width 14 height 14
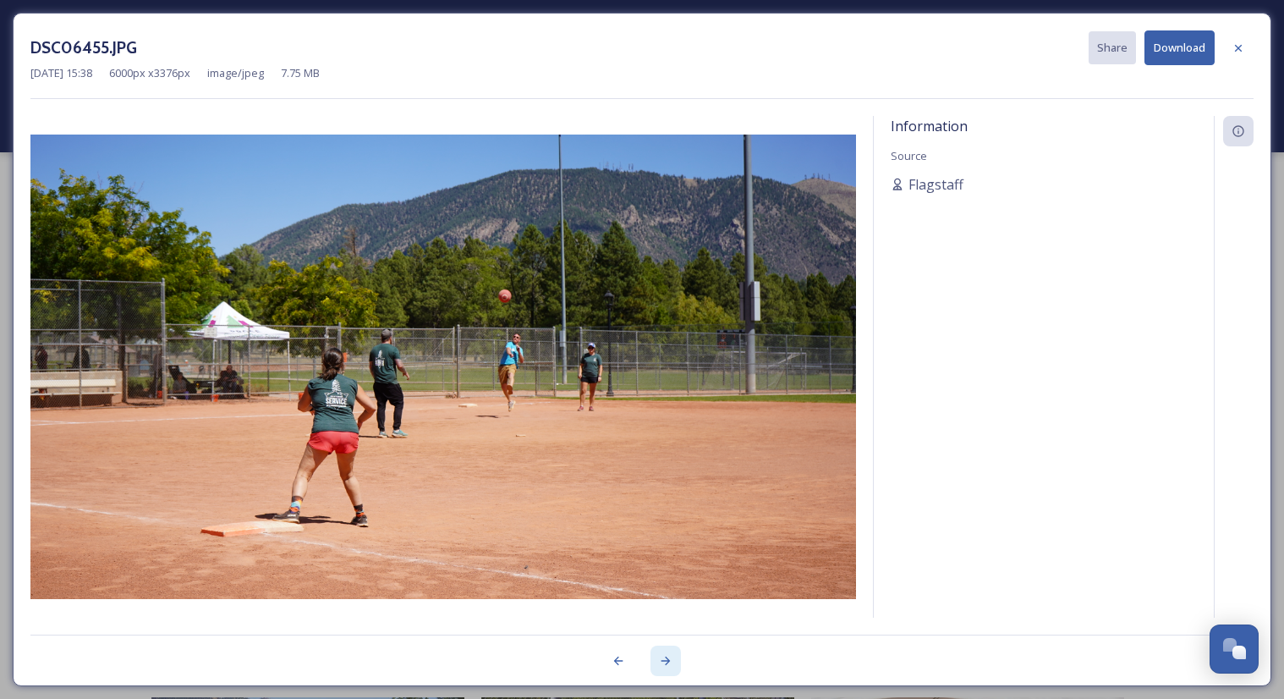
click at [665, 657] on icon at bounding box center [666, 661] width 14 height 14
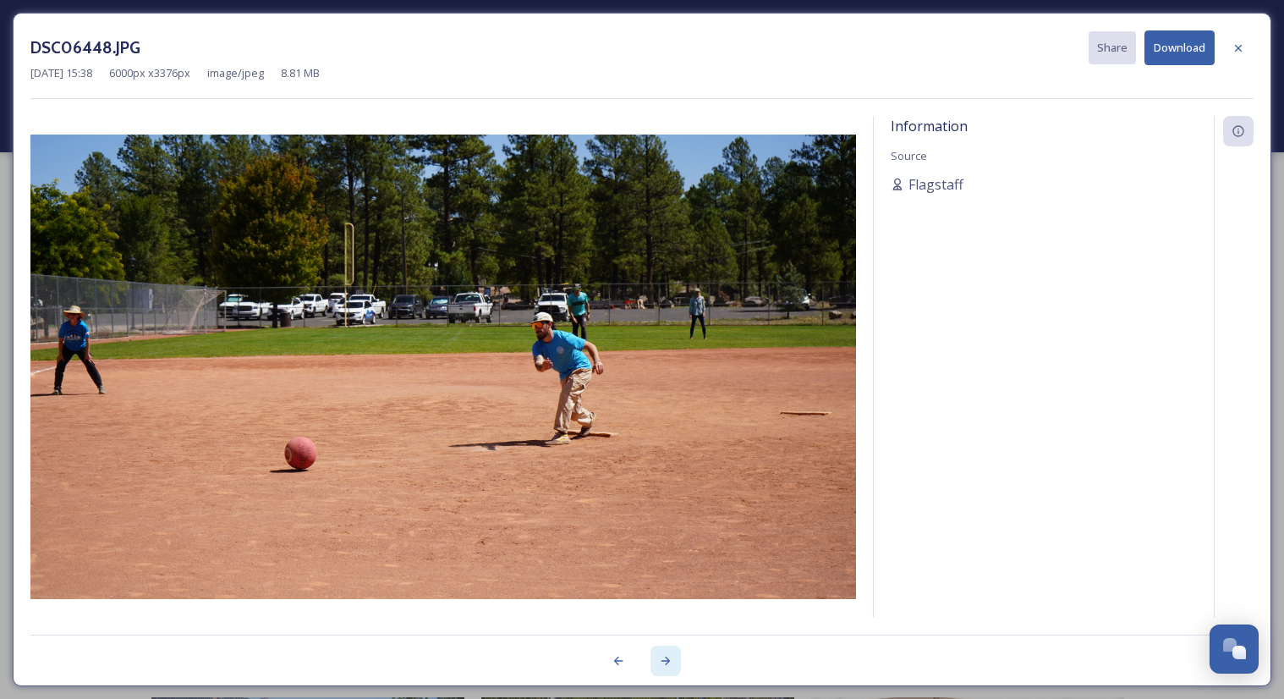
click at [665, 657] on icon at bounding box center [666, 661] width 14 height 14
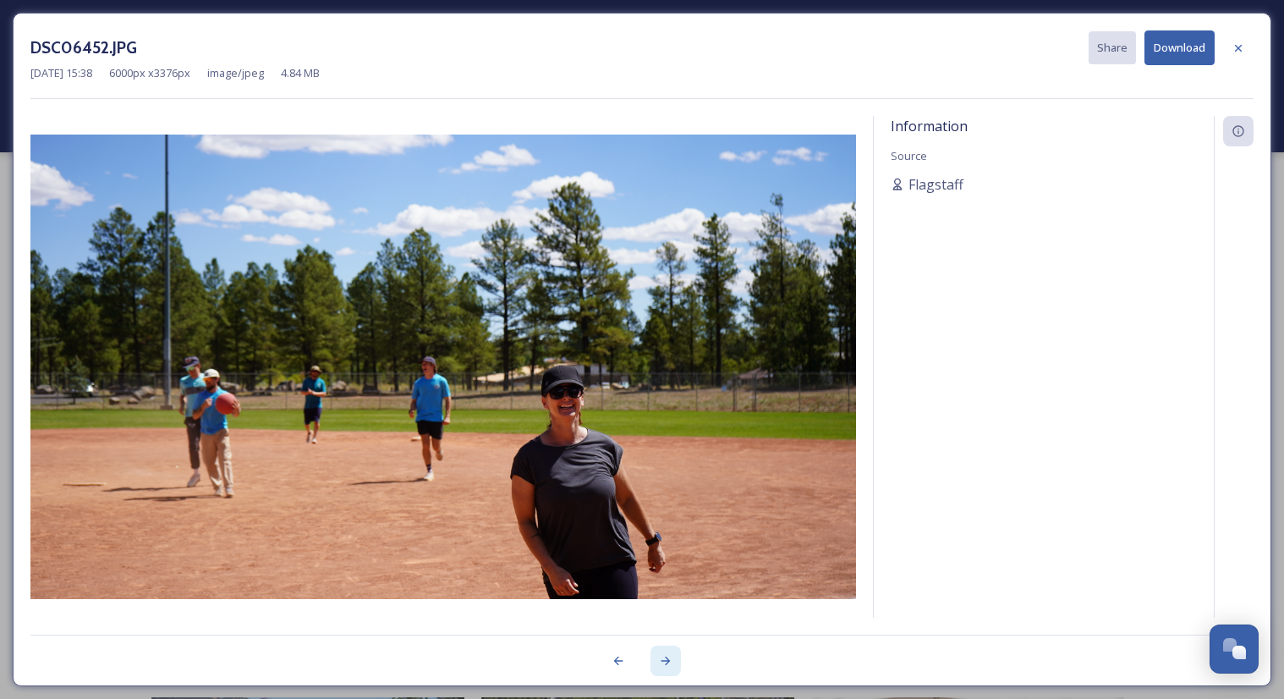
click at [665, 657] on icon at bounding box center [666, 661] width 14 height 14
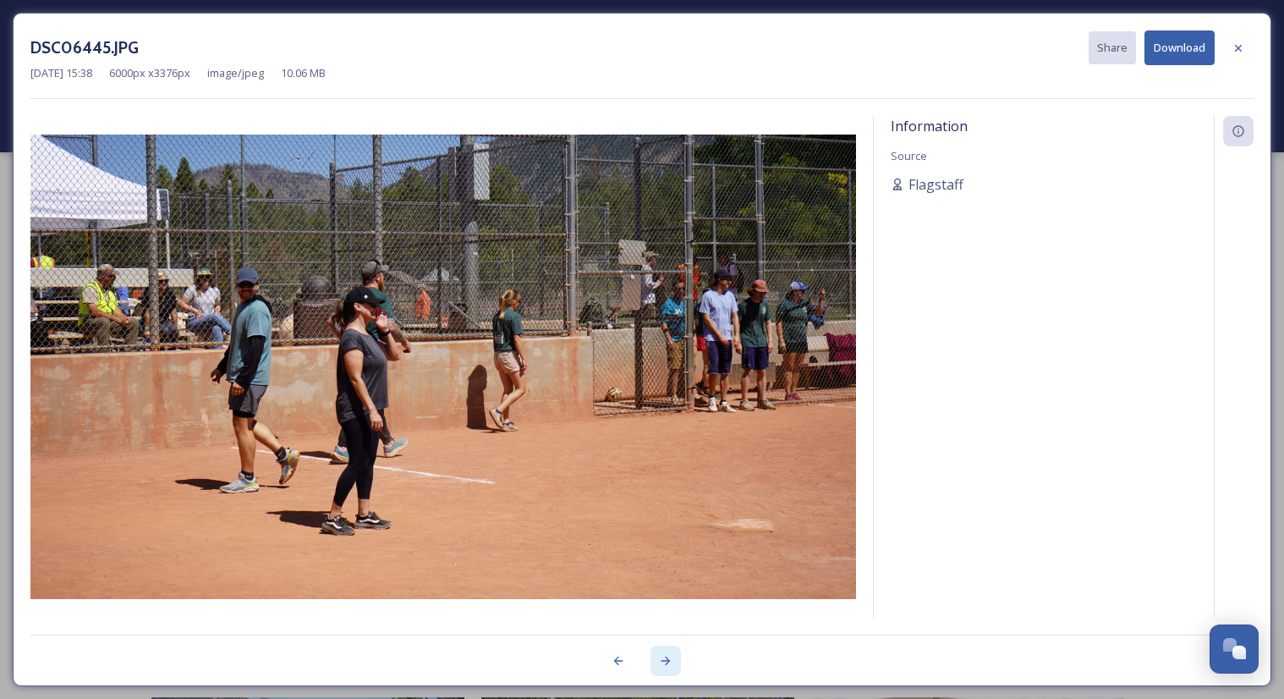
click at [665, 657] on icon at bounding box center [666, 661] width 14 height 14
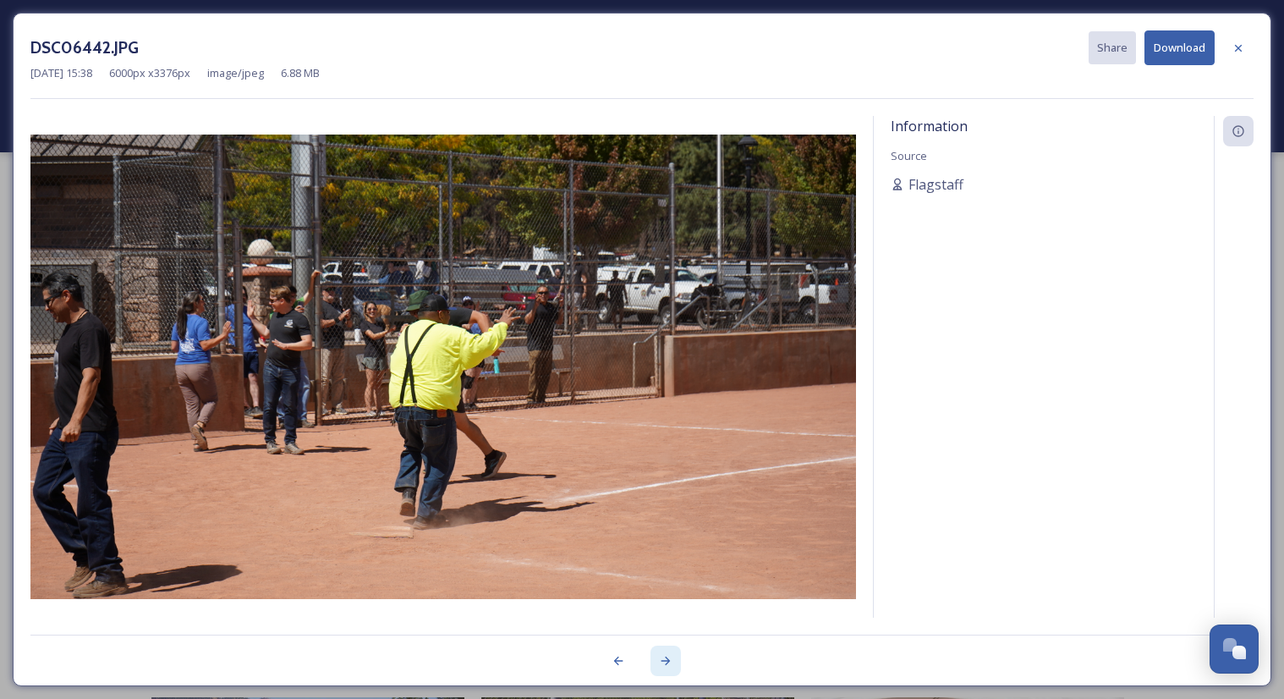
click at [665, 657] on icon at bounding box center [666, 661] width 14 height 14
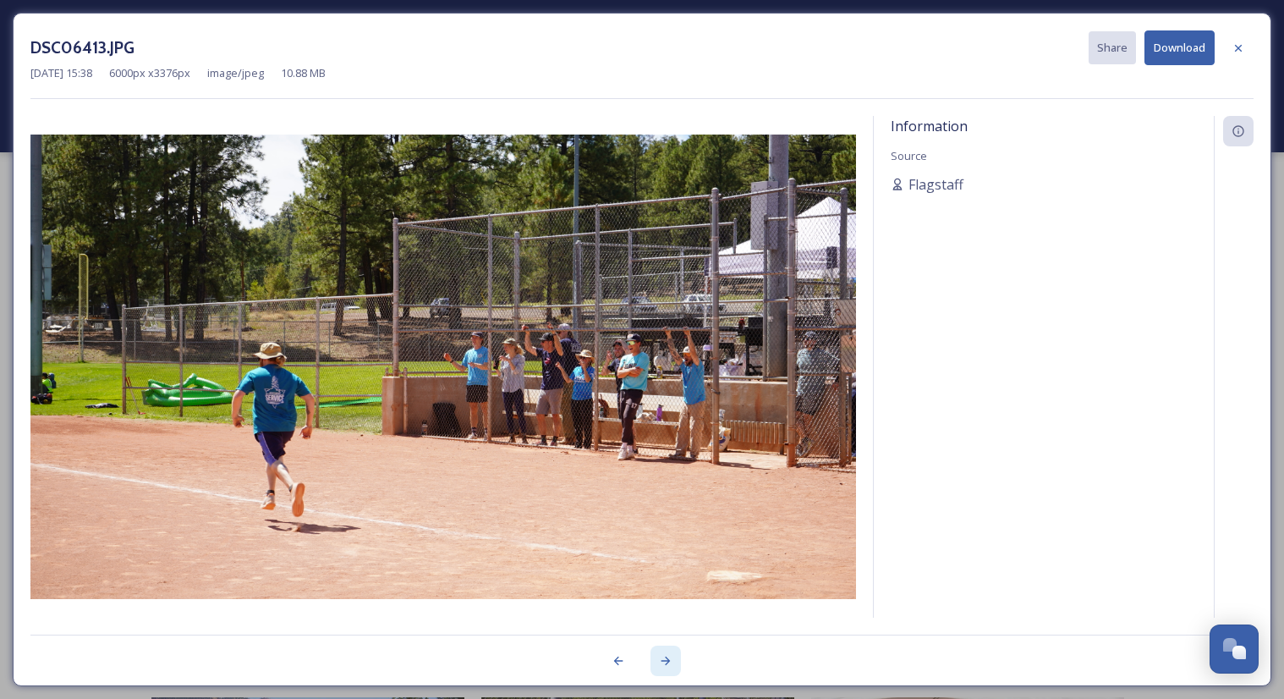
click at [665, 657] on icon at bounding box center [666, 661] width 14 height 14
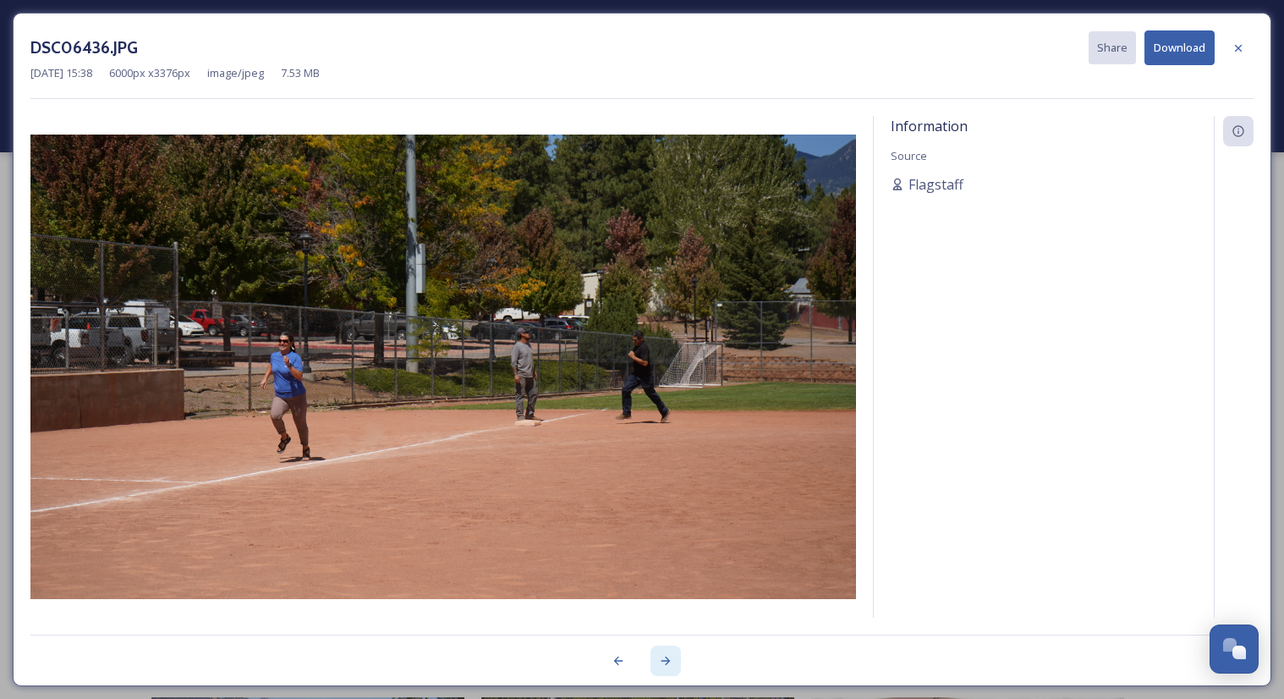
click at [665, 657] on icon at bounding box center [666, 661] width 14 height 14
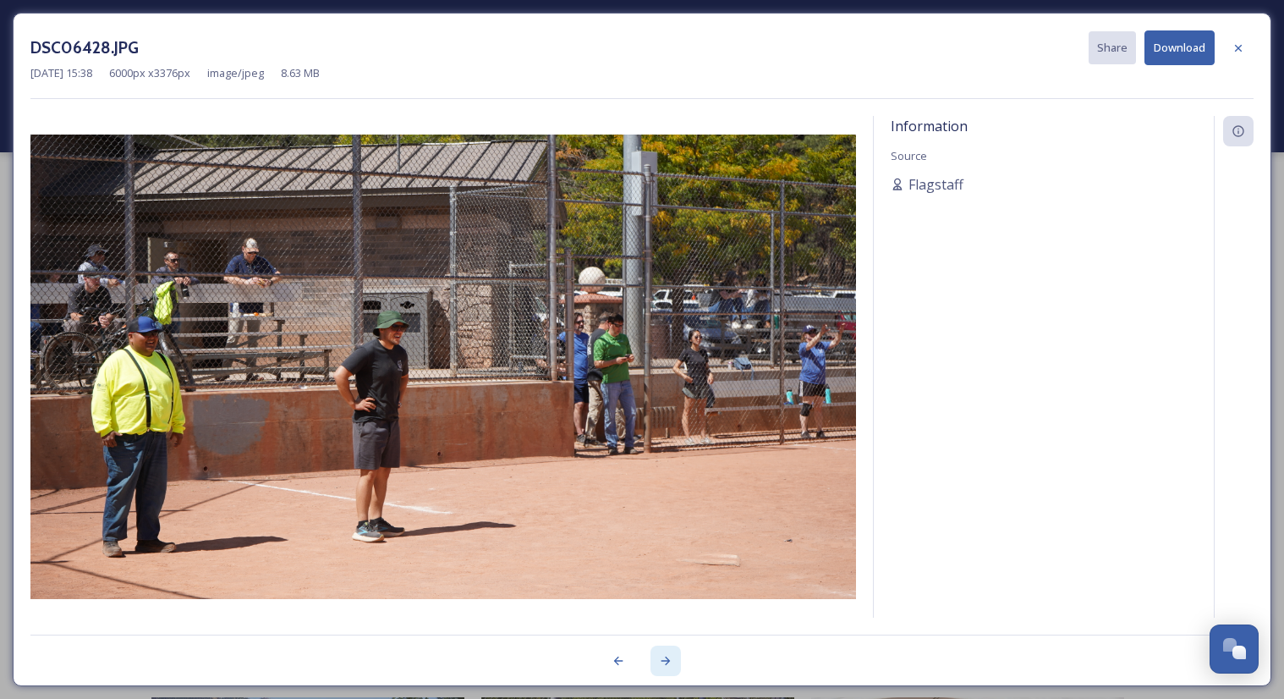
click at [665, 657] on icon at bounding box center [666, 661] width 14 height 14
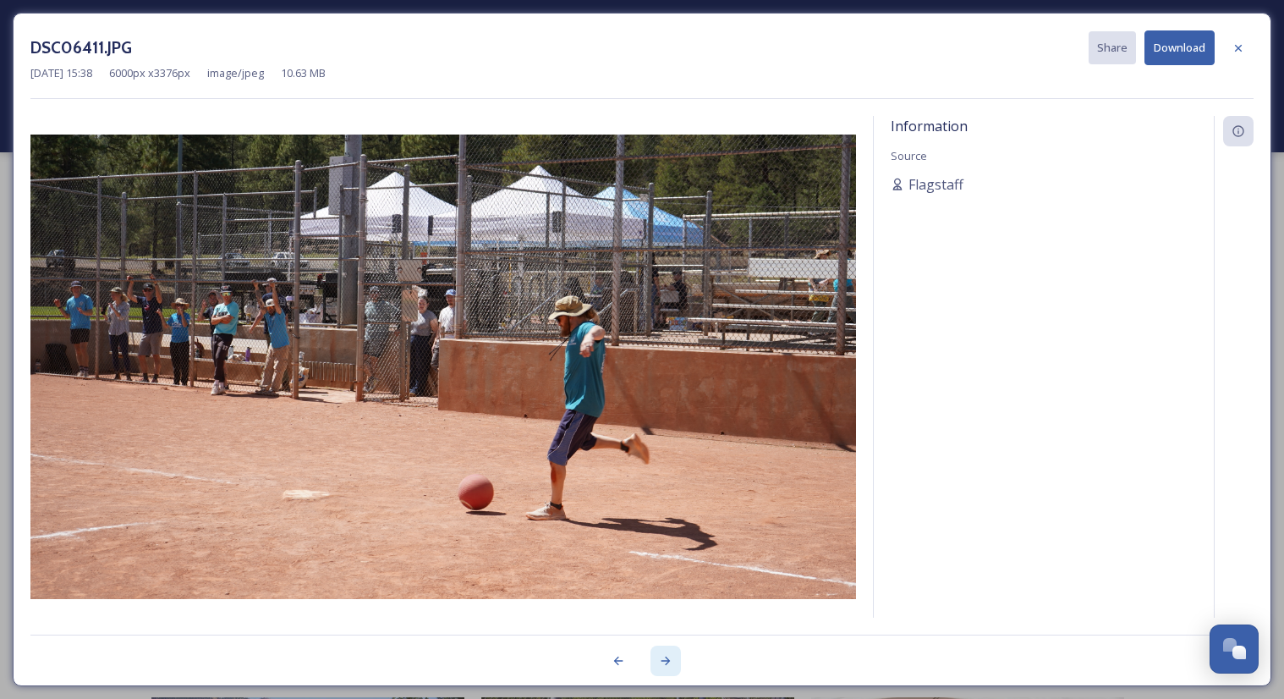
click at [665, 657] on icon at bounding box center [666, 661] width 14 height 14
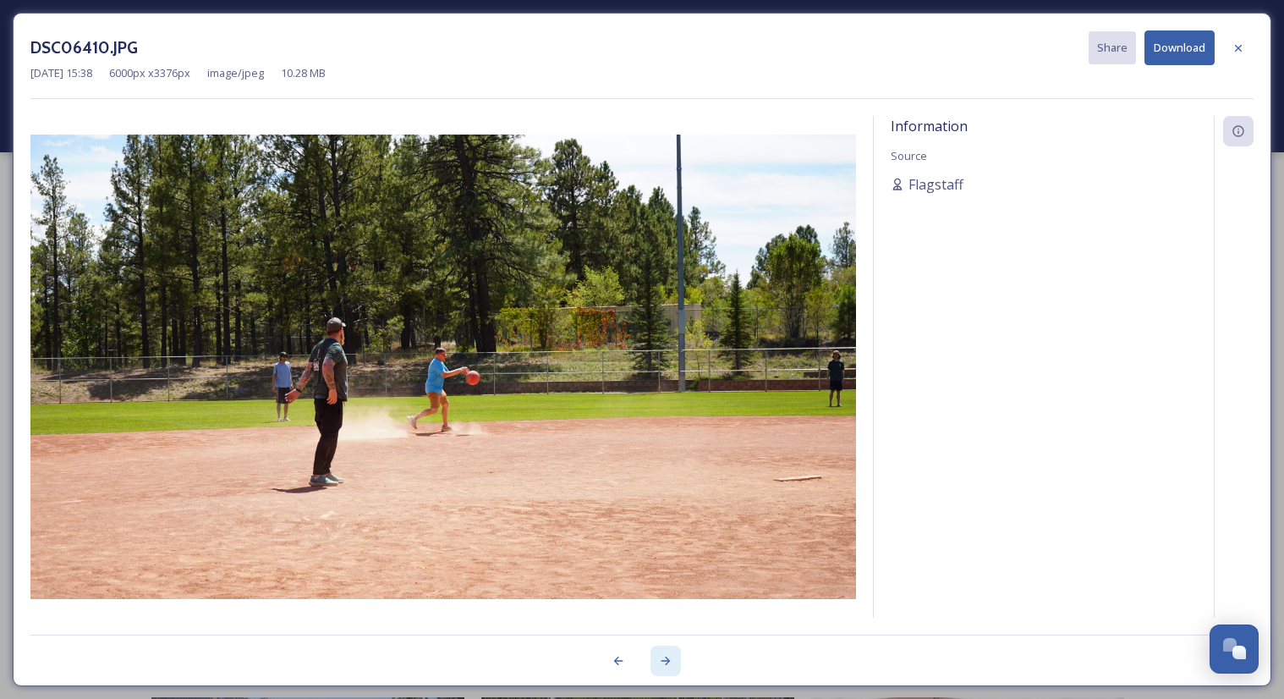
click at [665, 657] on icon at bounding box center [666, 661] width 14 height 14
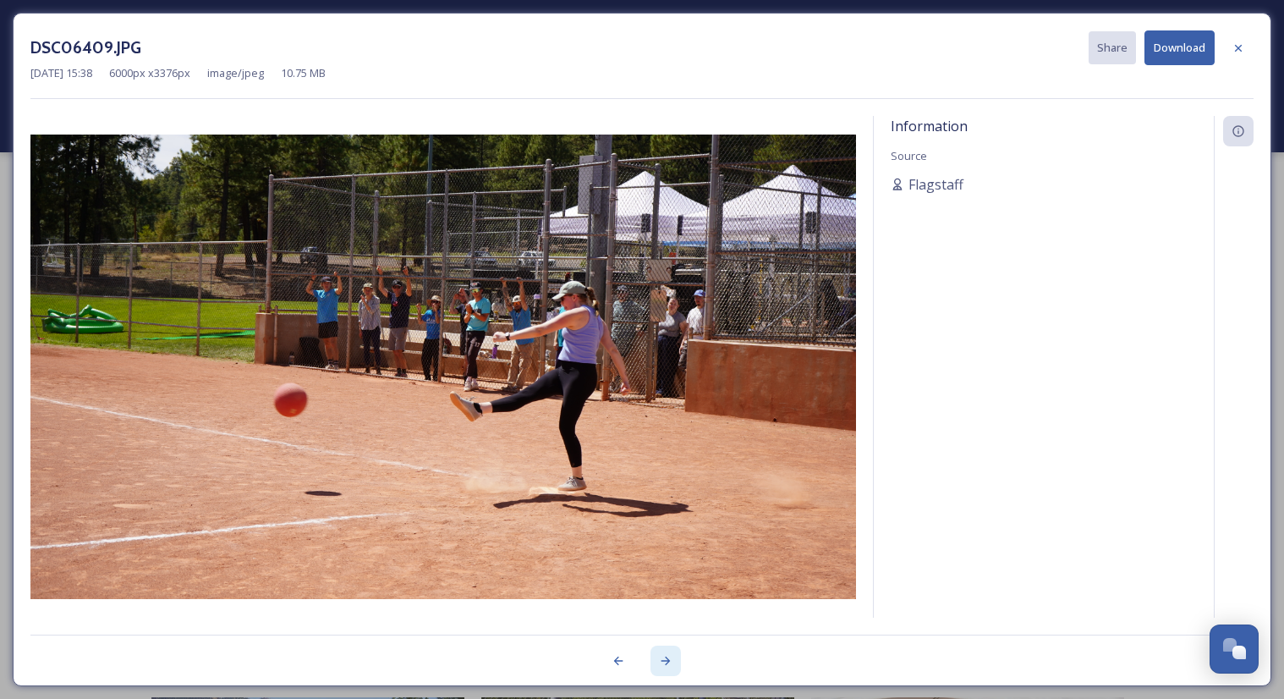
click at [665, 657] on icon at bounding box center [666, 661] width 14 height 14
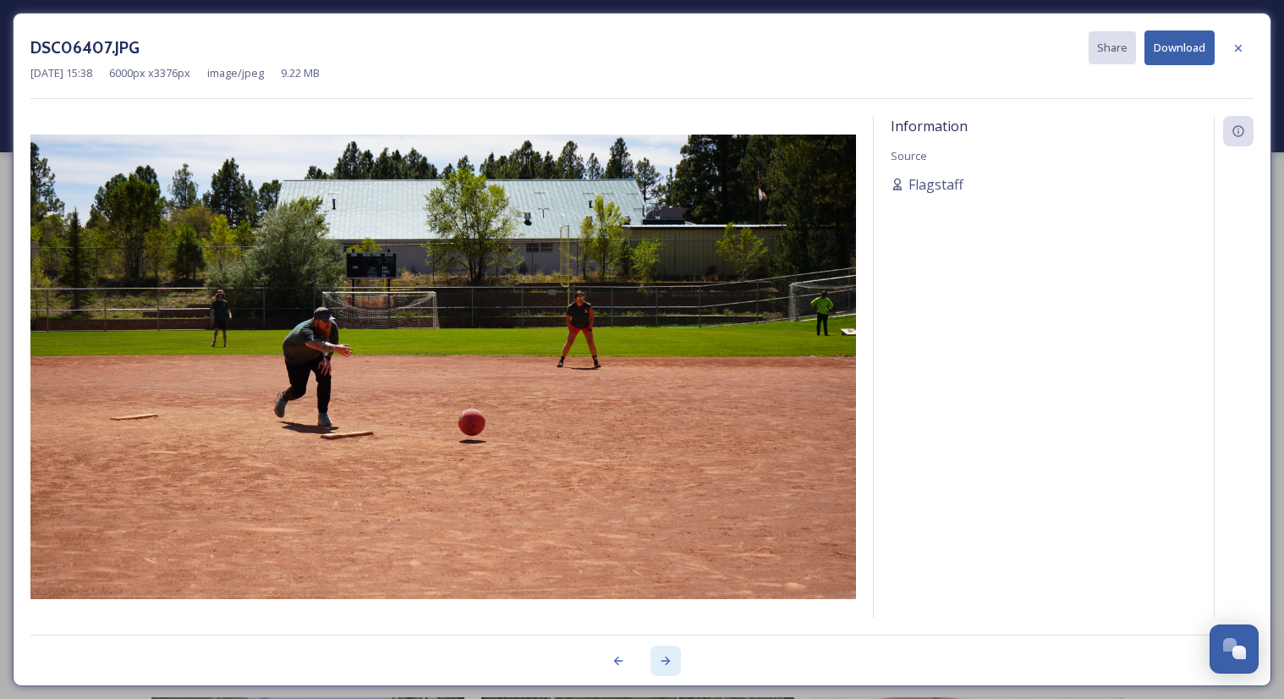
click at [665, 657] on icon at bounding box center [666, 661] width 14 height 14
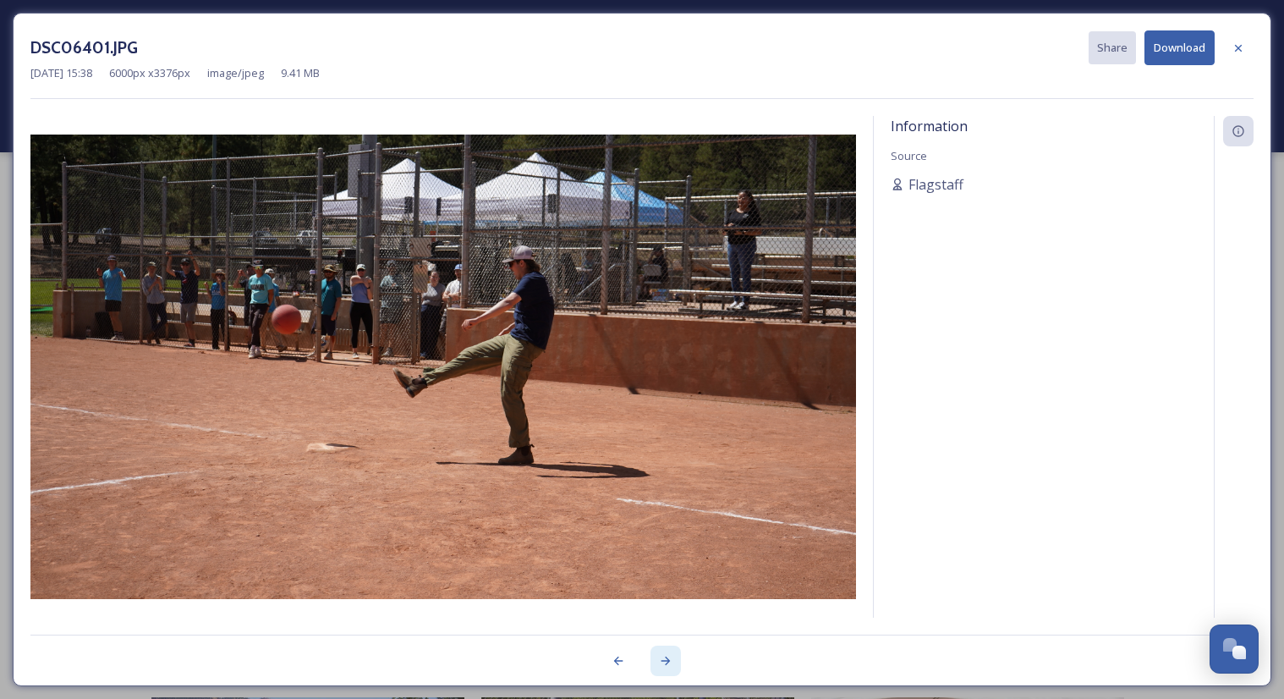
click at [665, 657] on icon at bounding box center [666, 661] width 14 height 14
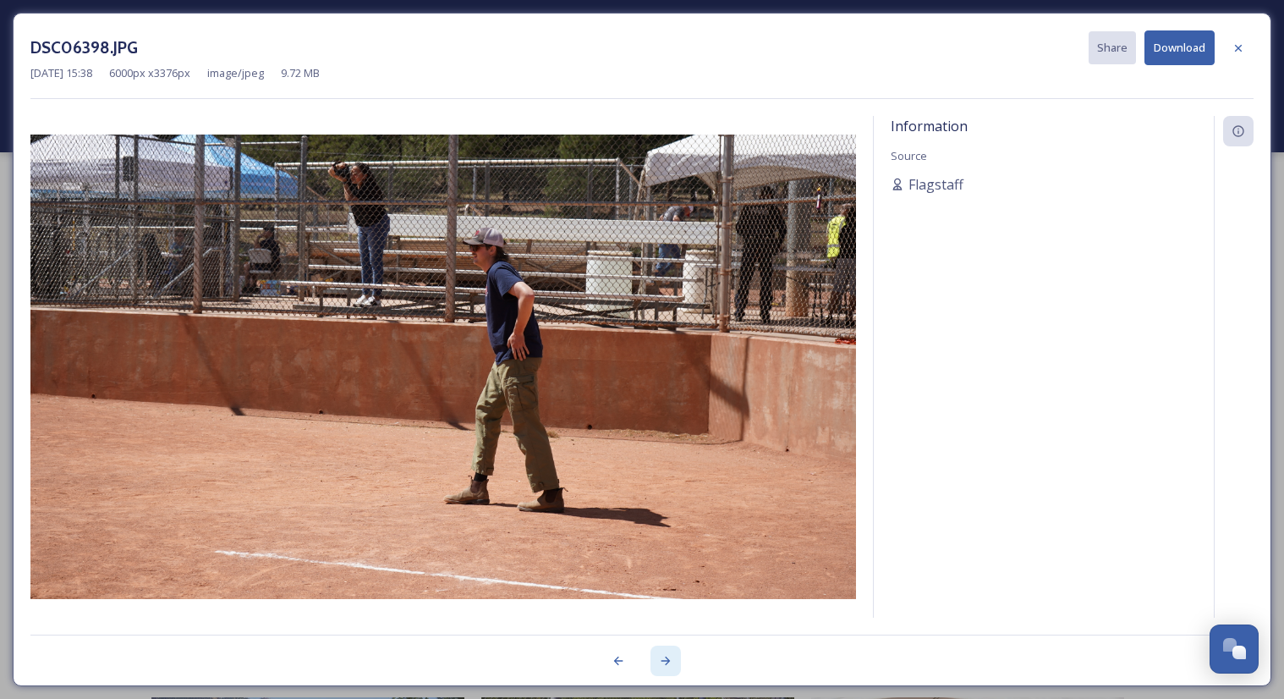
click at [665, 657] on icon at bounding box center [666, 661] width 14 height 14
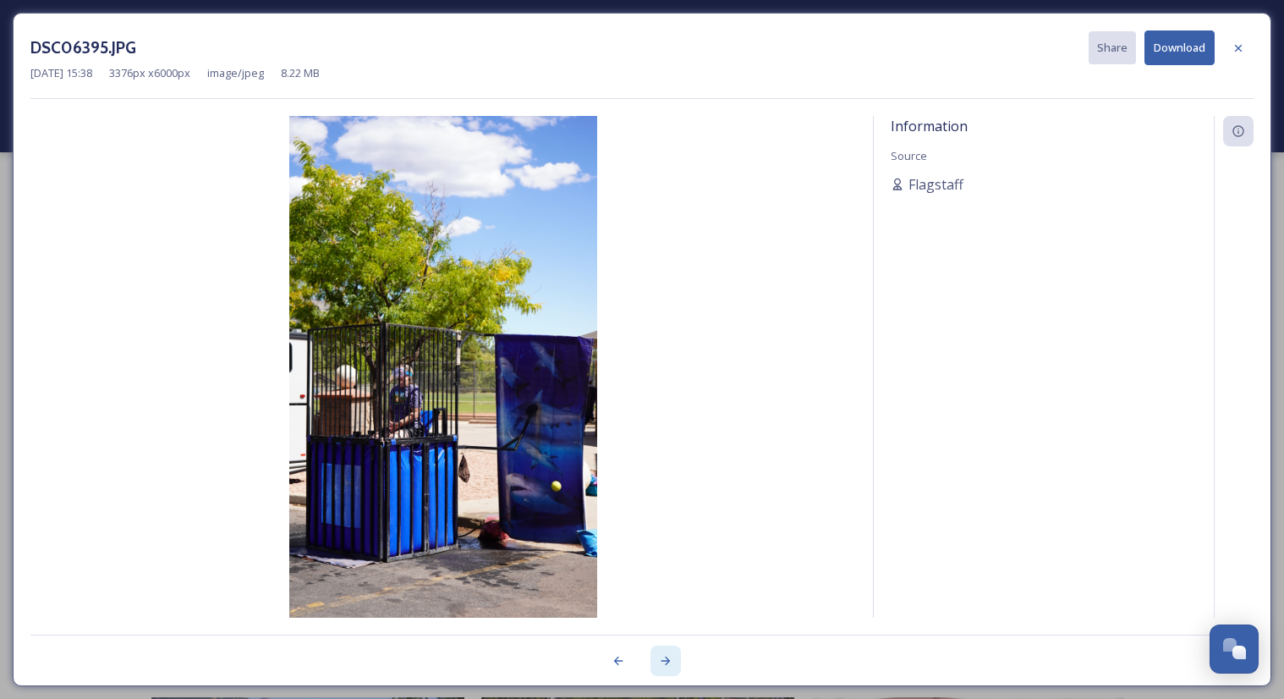
click at [665, 657] on icon at bounding box center [666, 661] width 14 height 14
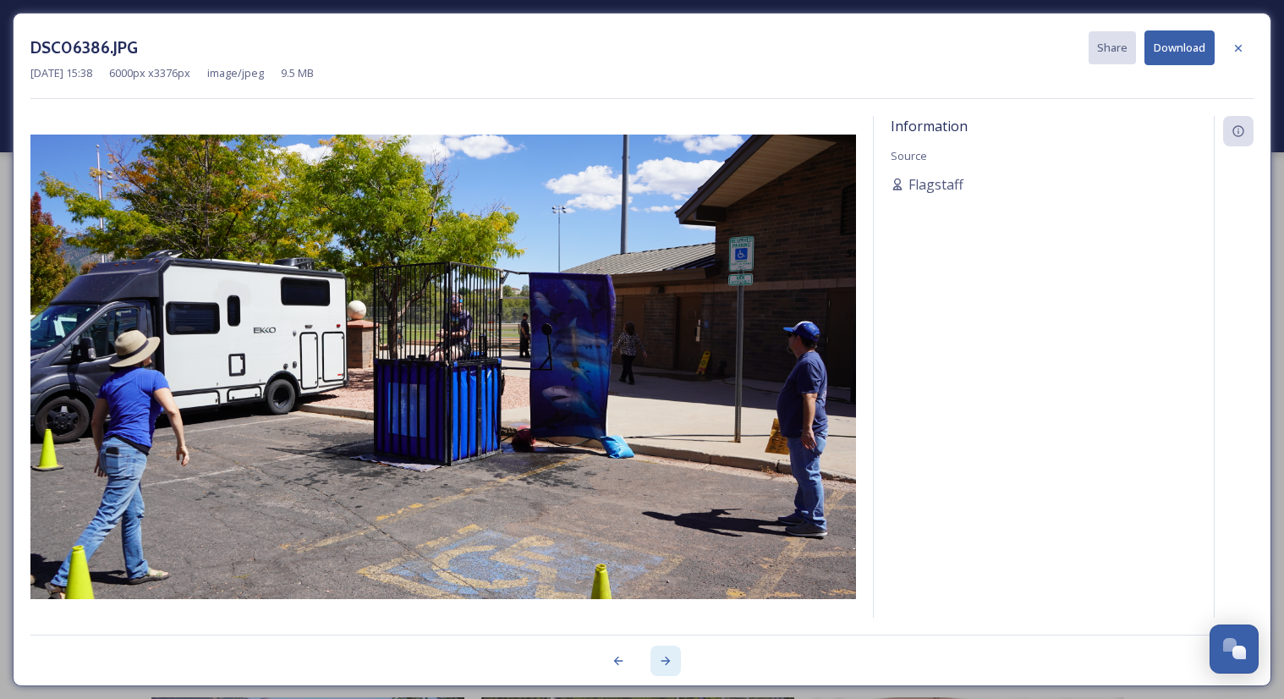
click at [665, 657] on icon at bounding box center [666, 661] width 14 height 14
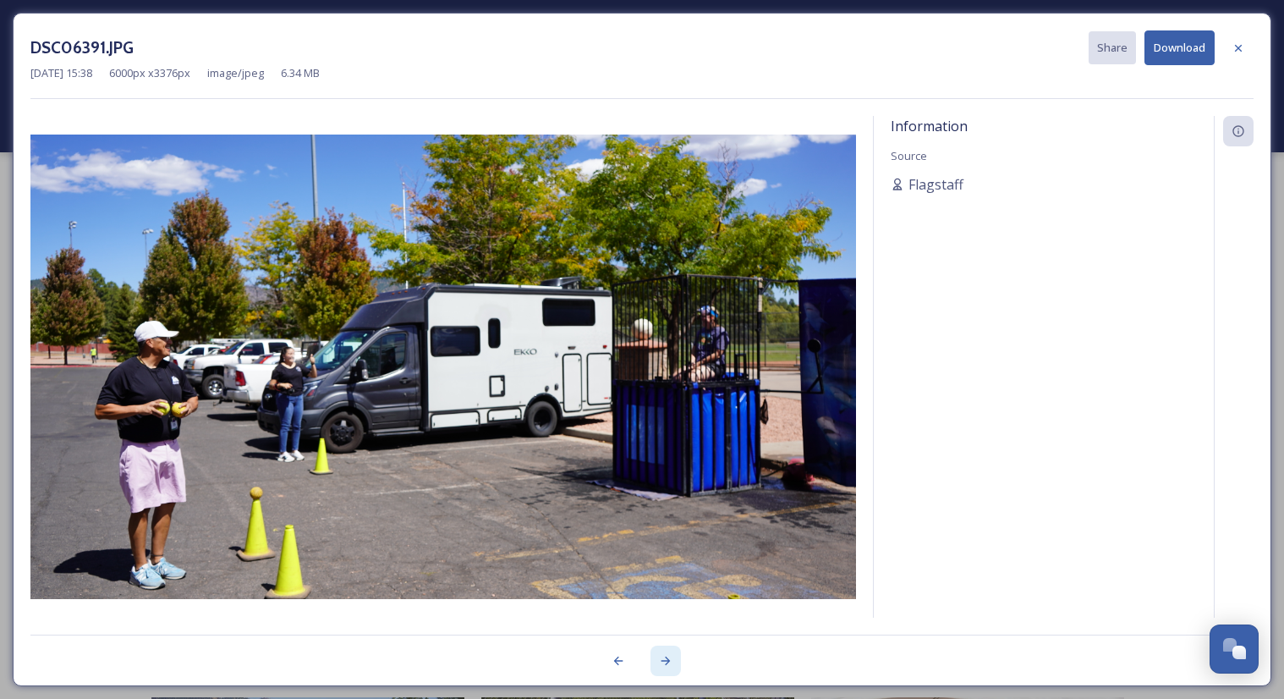
click at [665, 657] on icon at bounding box center [666, 661] width 14 height 14
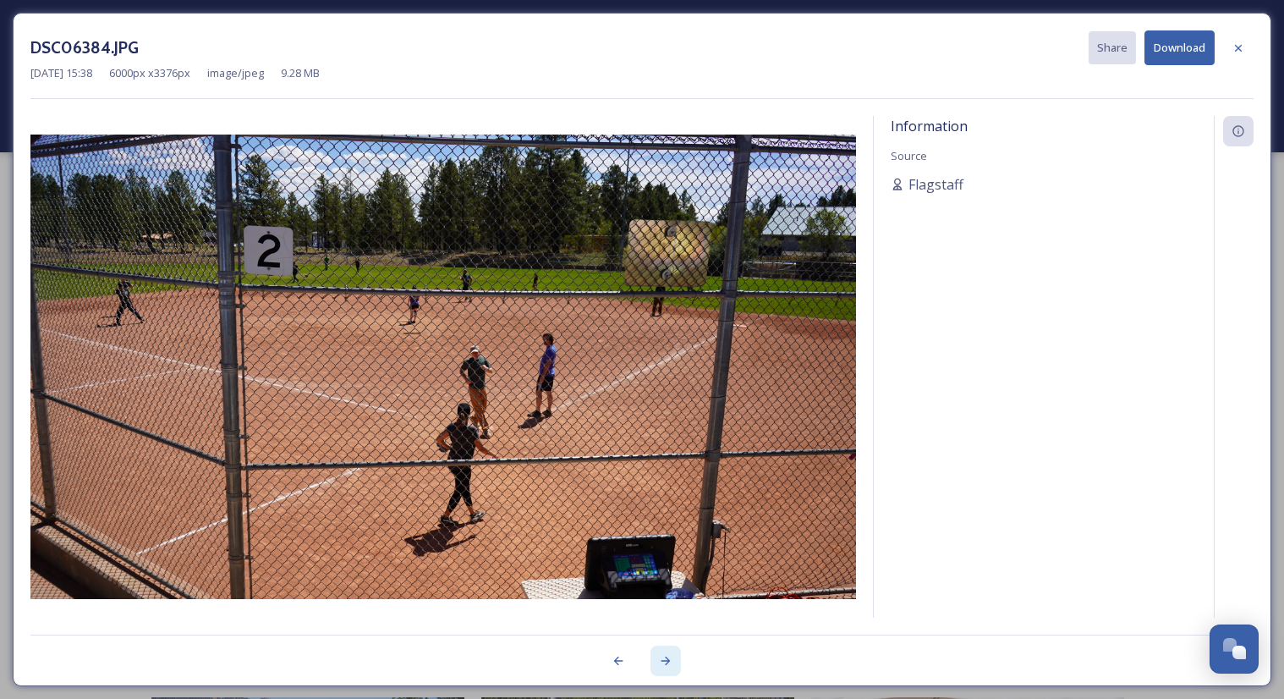
click at [665, 657] on icon at bounding box center [666, 661] width 14 height 14
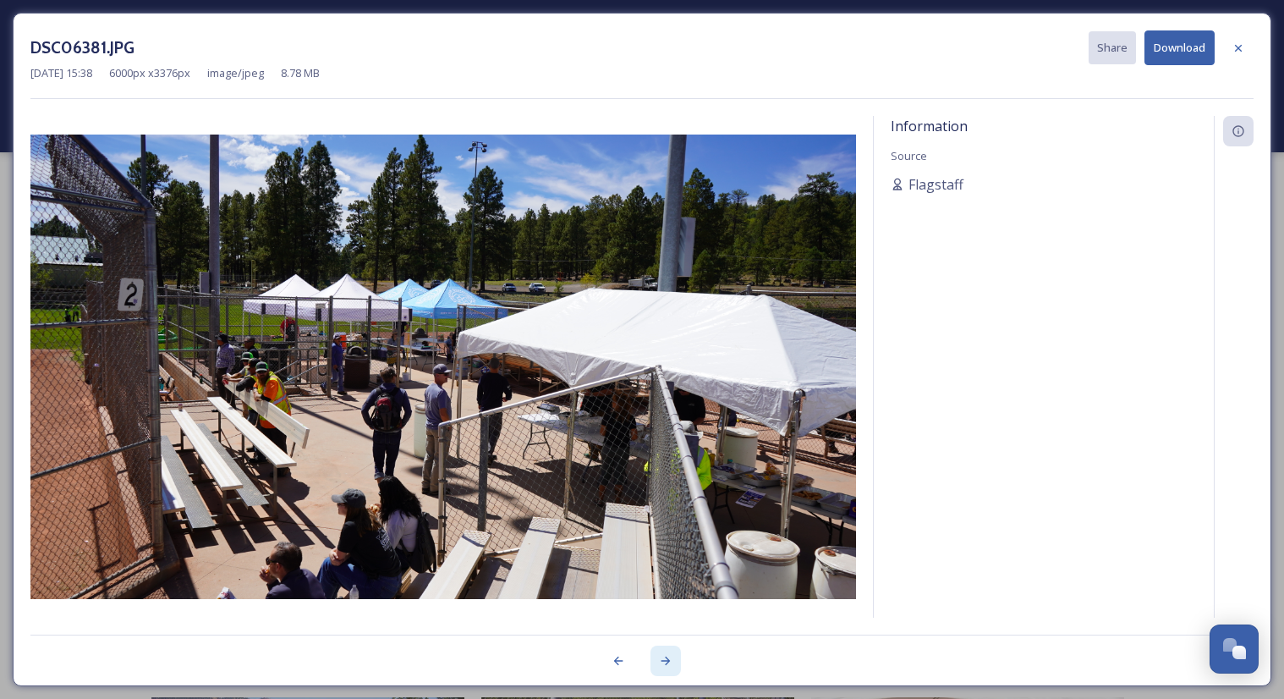
click at [665, 657] on icon at bounding box center [666, 661] width 14 height 14
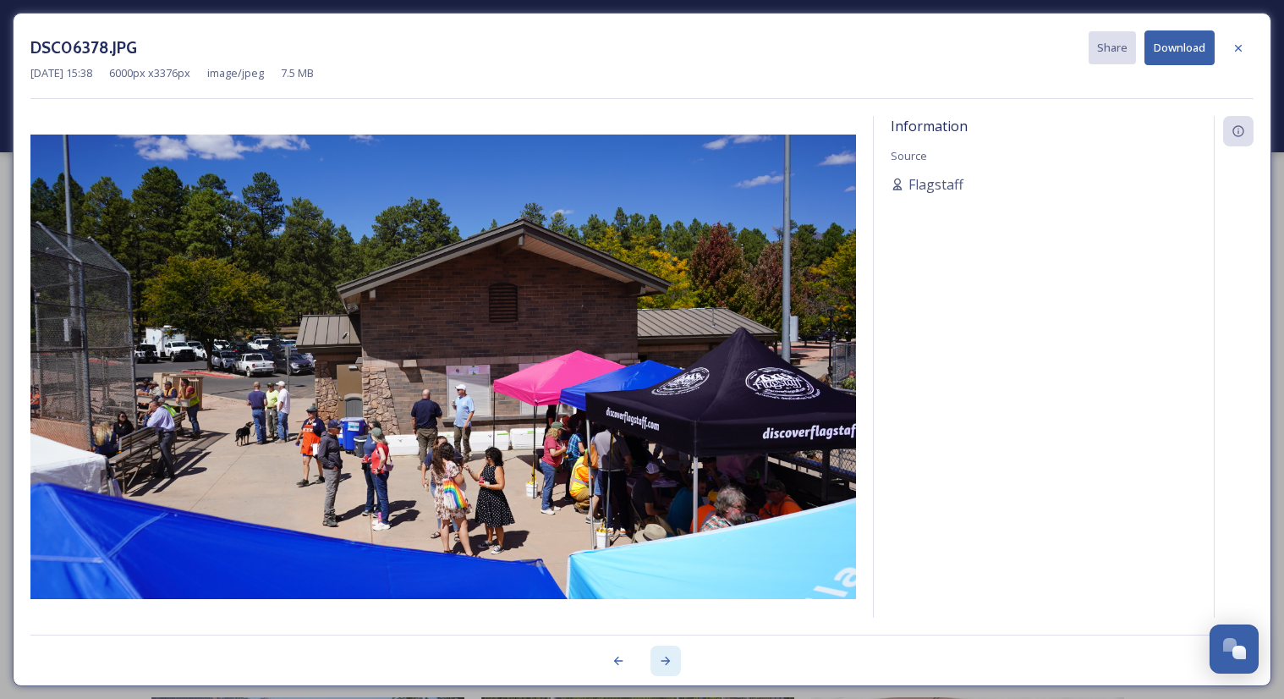
click at [665, 657] on icon at bounding box center [666, 661] width 14 height 14
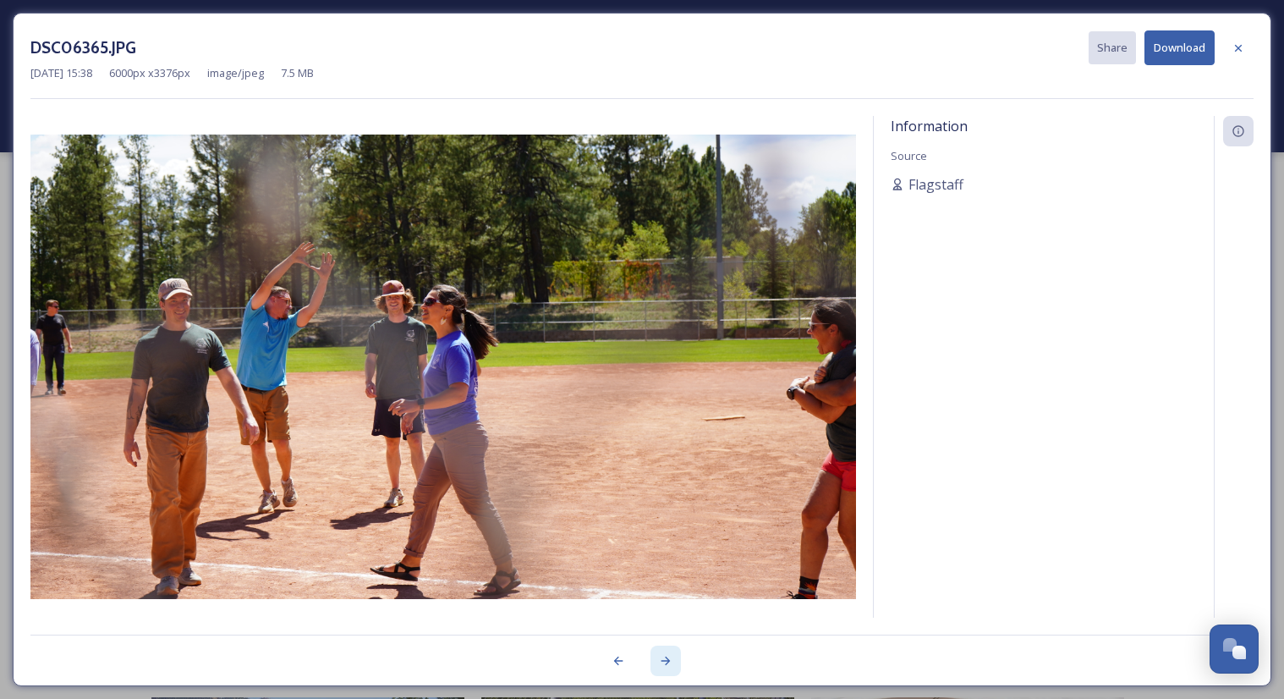
click at [665, 657] on icon at bounding box center [666, 661] width 14 height 14
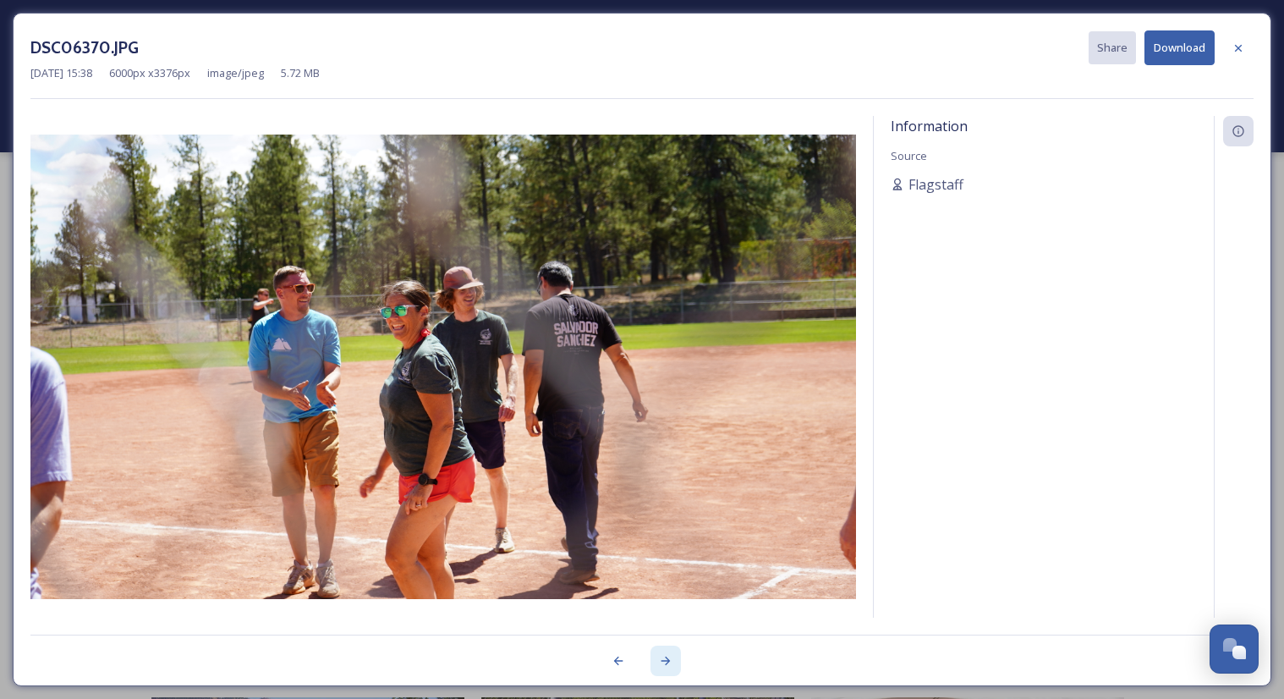
click at [665, 657] on icon at bounding box center [666, 661] width 14 height 14
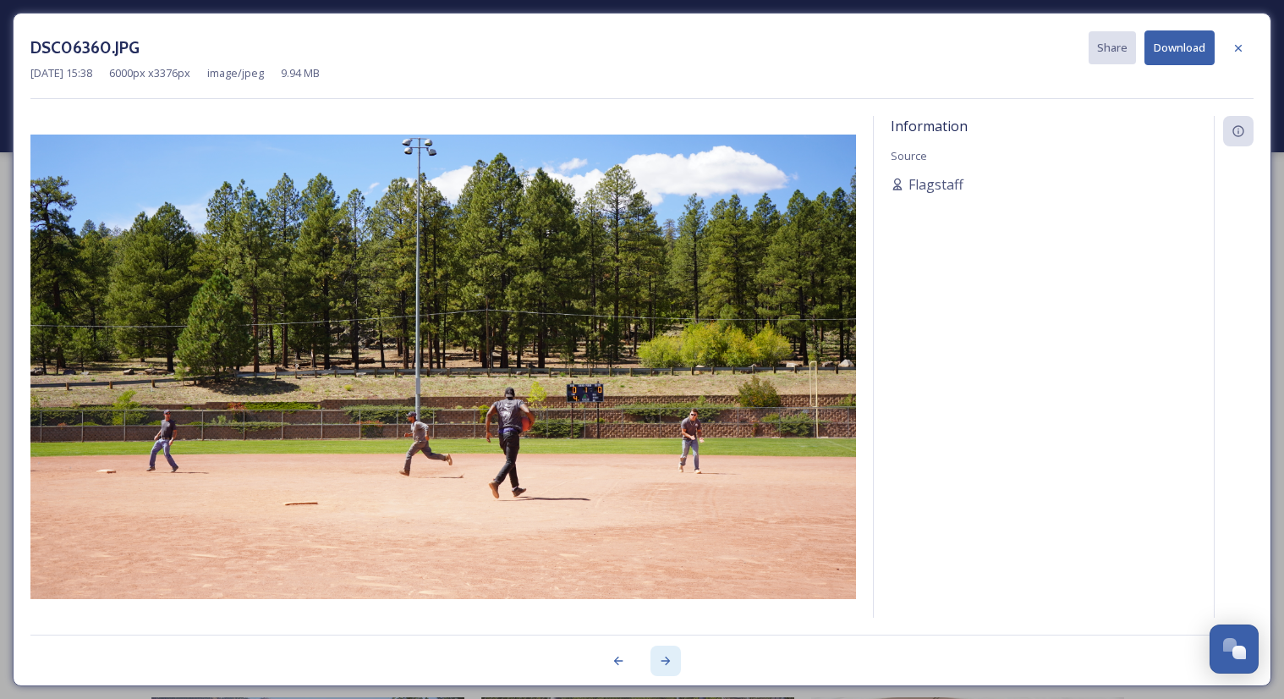
click at [665, 657] on icon at bounding box center [666, 661] width 14 height 14
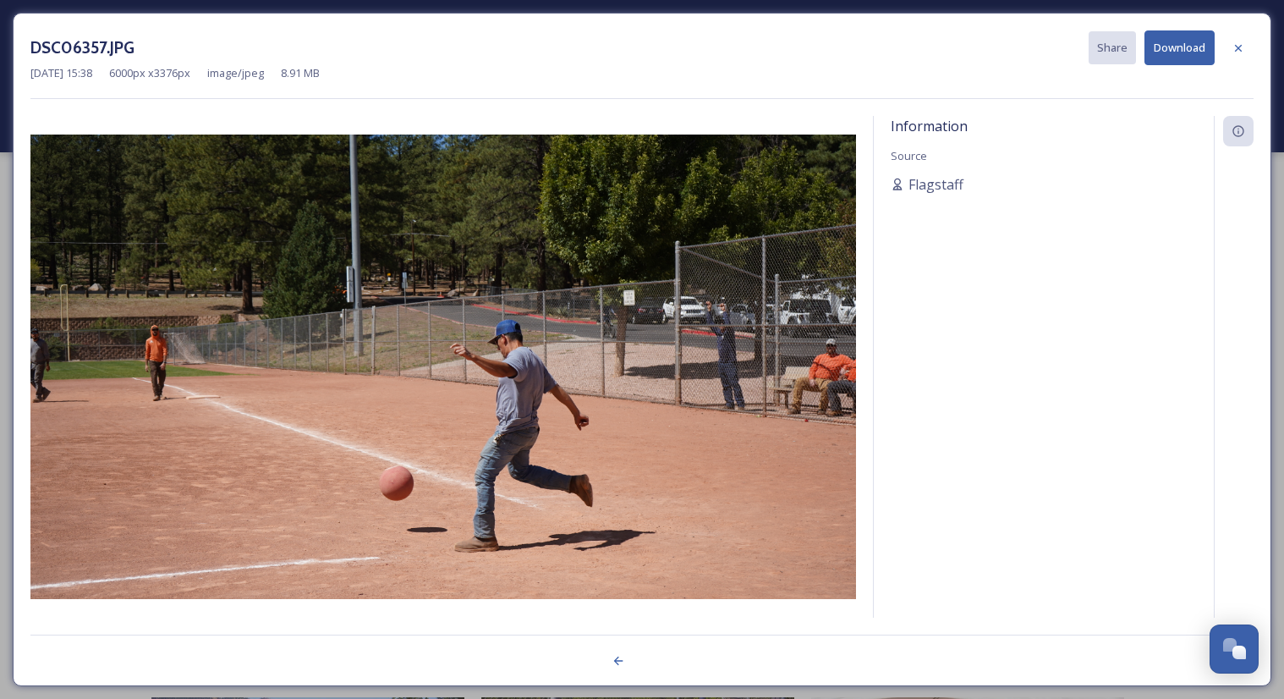
click at [665, 657] on div at bounding box center [641, 651] width 1223 height 34
click at [1243, 55] on div at bounding box center [1238, 48] width 30 height 30
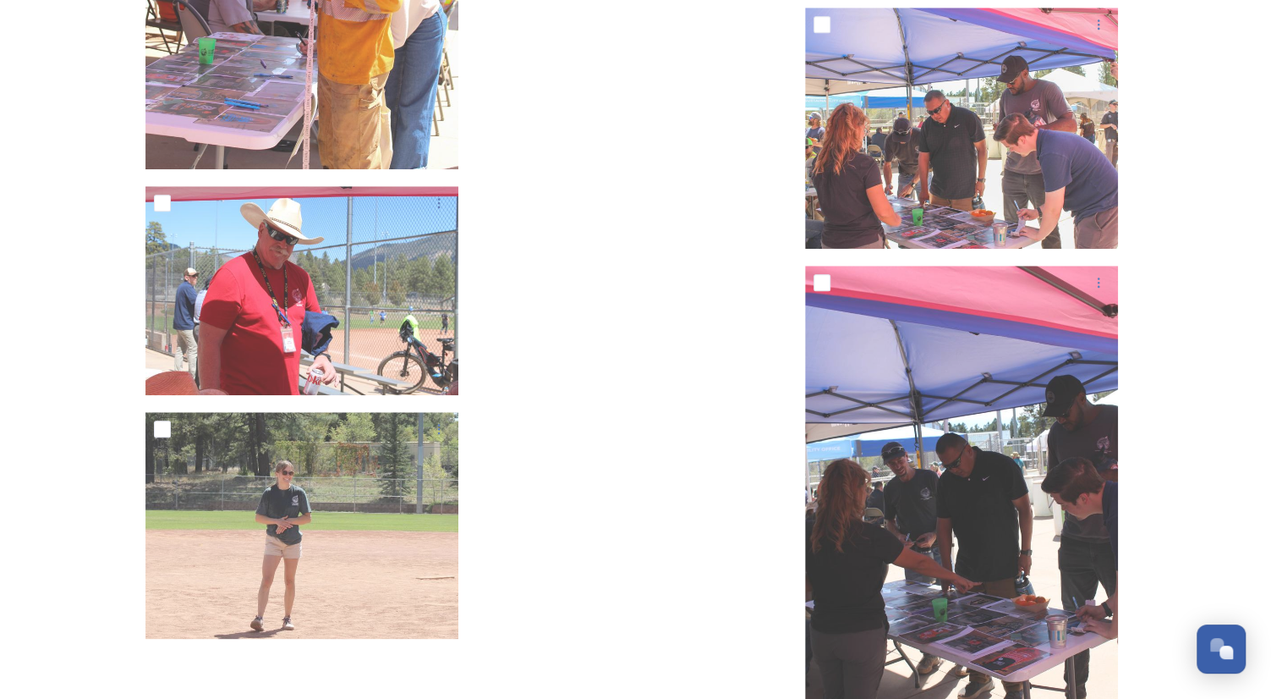
scroll to position [16222, 0]
